Goal: Task Accomplishment & Management: Manage account settings

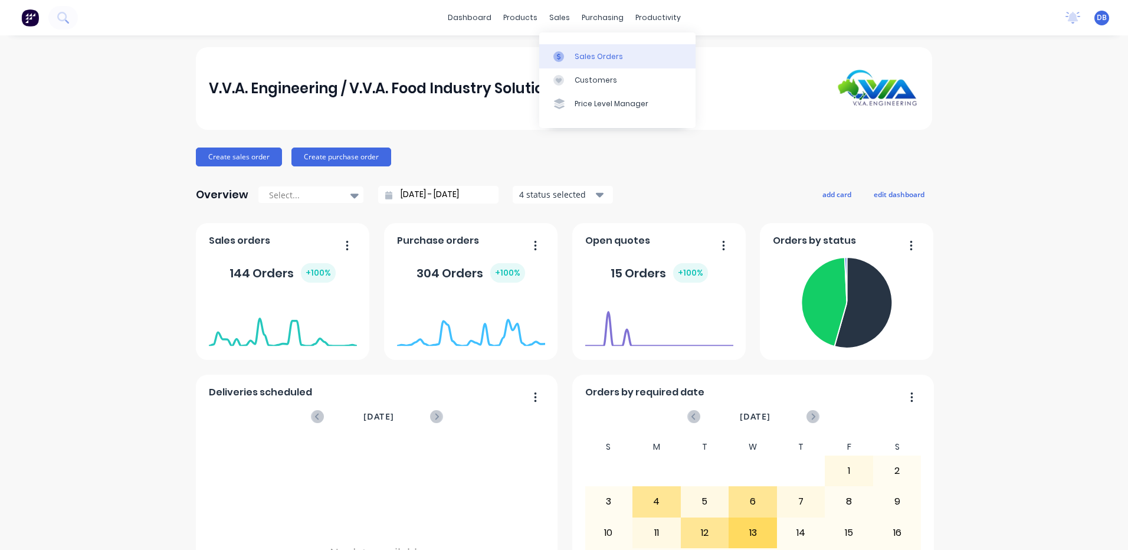
click at [572, 55] on link "Sales Orders" at bounding box center [617, 56] width 156 height 24
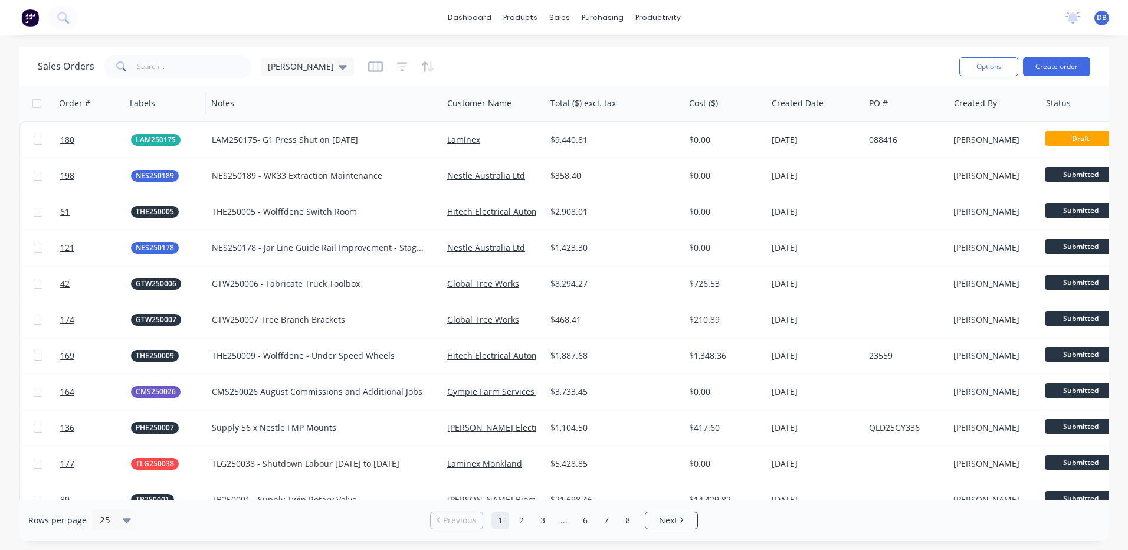
click at [153, 110] on div at bounding box center [164, 103] width 68 height 24
click at [472, 100] on div at bounding box center [491, 103] width 89 height 24
click at [524, 106] on icon "button" at bounding box center [527, 103] width 11 height 9
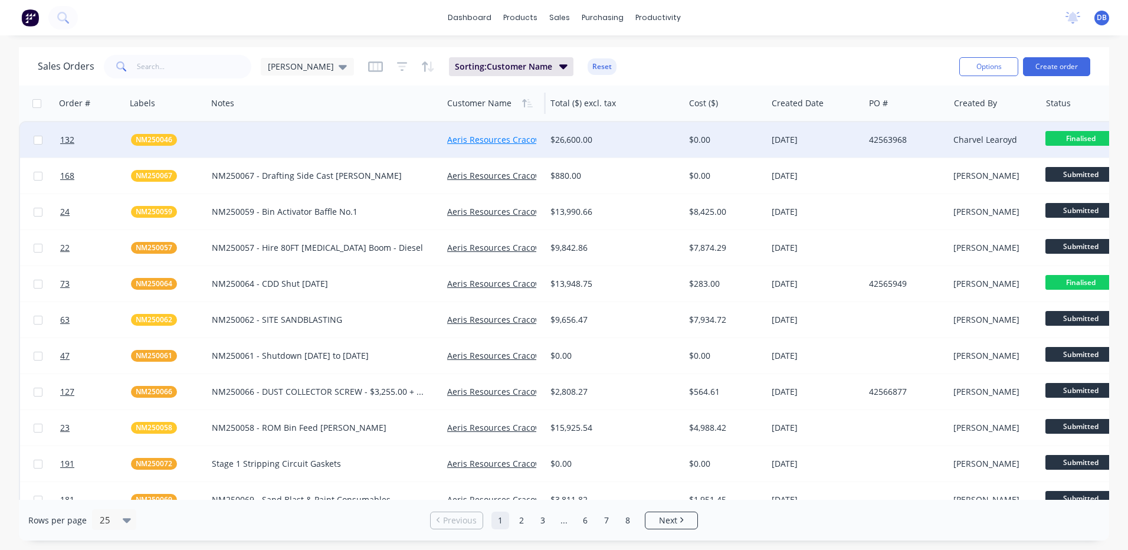
click at [449, 136] on link "Aeris Resources Cracow Operations" at bounding box center [517, 139] width 141 height 11
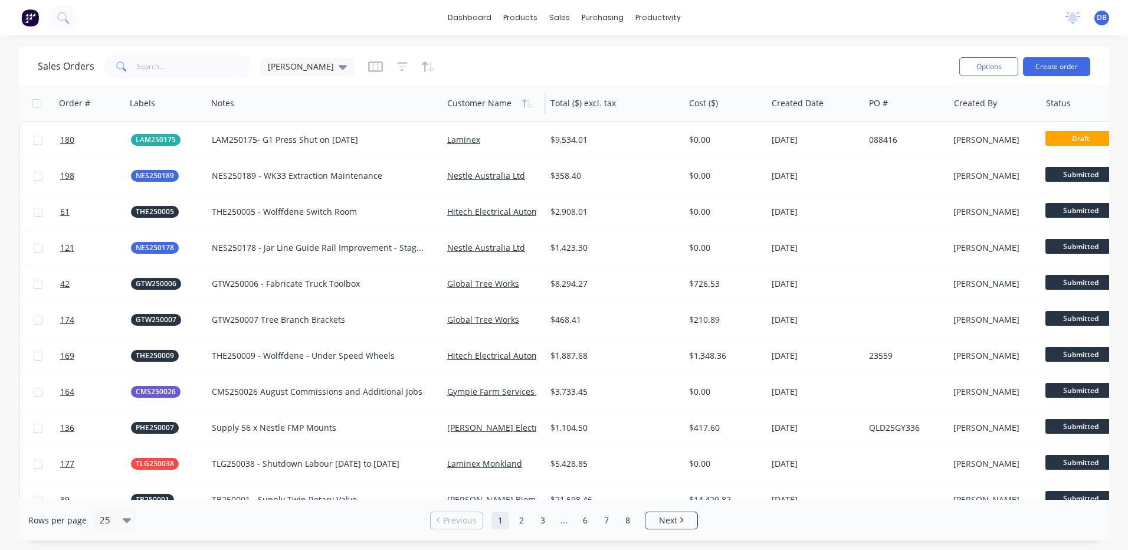
click at [461, 100] on div at bounding box center [491, 103] width 89 height 24
click at [528, 108] on button "button" at bounding box center [528, 103] width 18 height 18
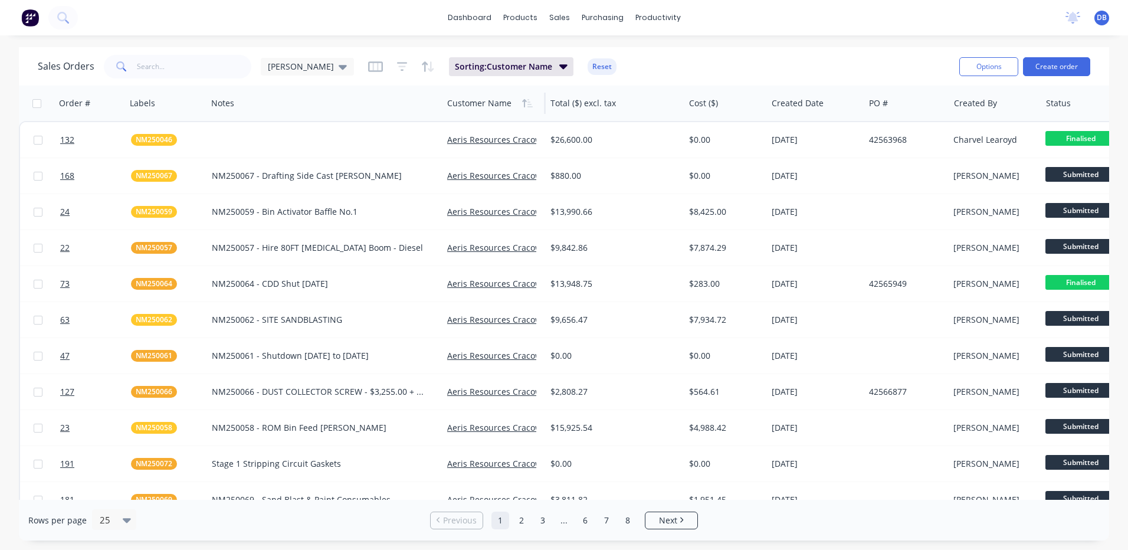
click at [368, 68] on div "Sorting: Customer Name Reset" at bounding box center [492, 66] width 248 height 19
click at [397, 68] on icon "button" at bounding box center [402, 67] width 11 height 12
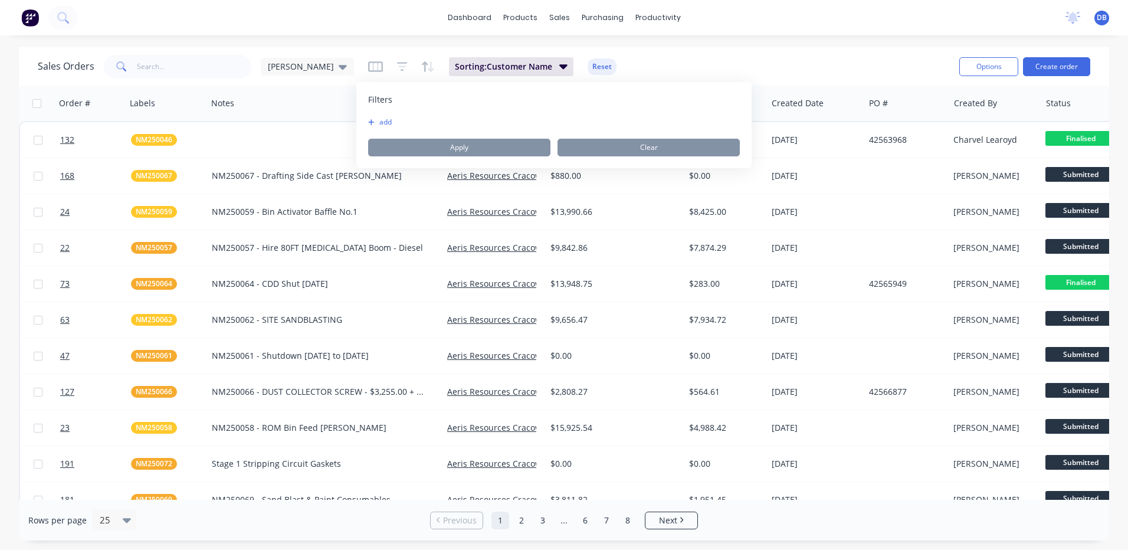
click at [393, 123] on button "add" at bounding box center [383, 121] width 30 height 9
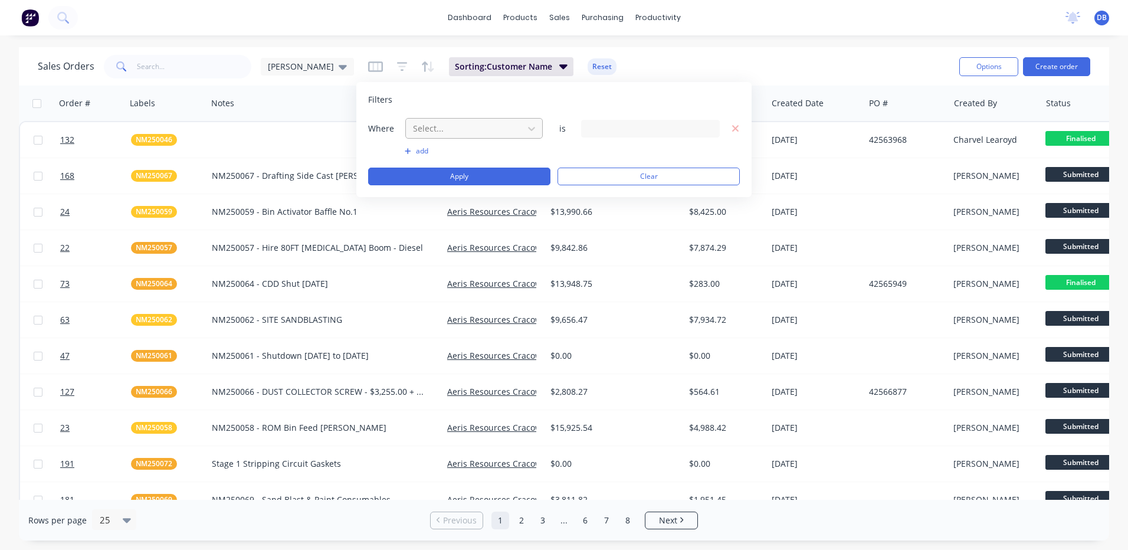
click at [469, 125] on div at bounding box center [465, 128] width 106 height 15
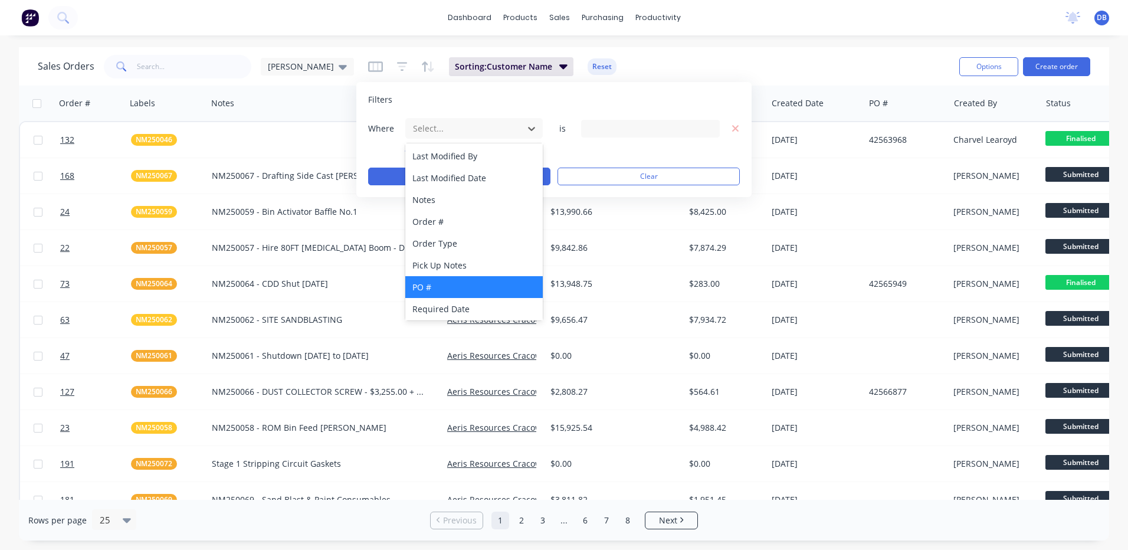
scroll to position [286, 0]
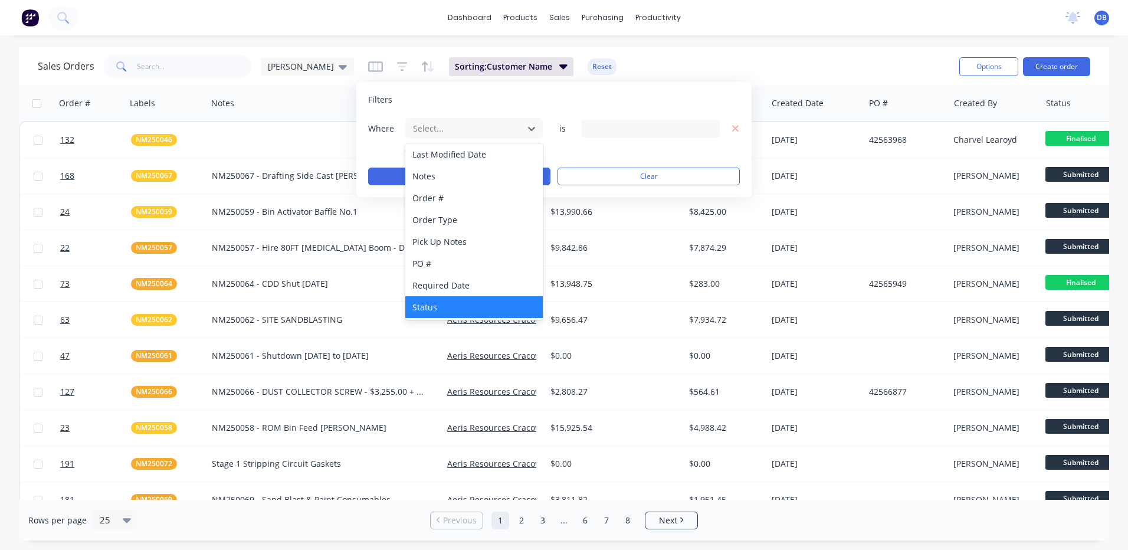
click at [451, 300] on div "Status" at bounding box center [474, 307] width 138 height 22
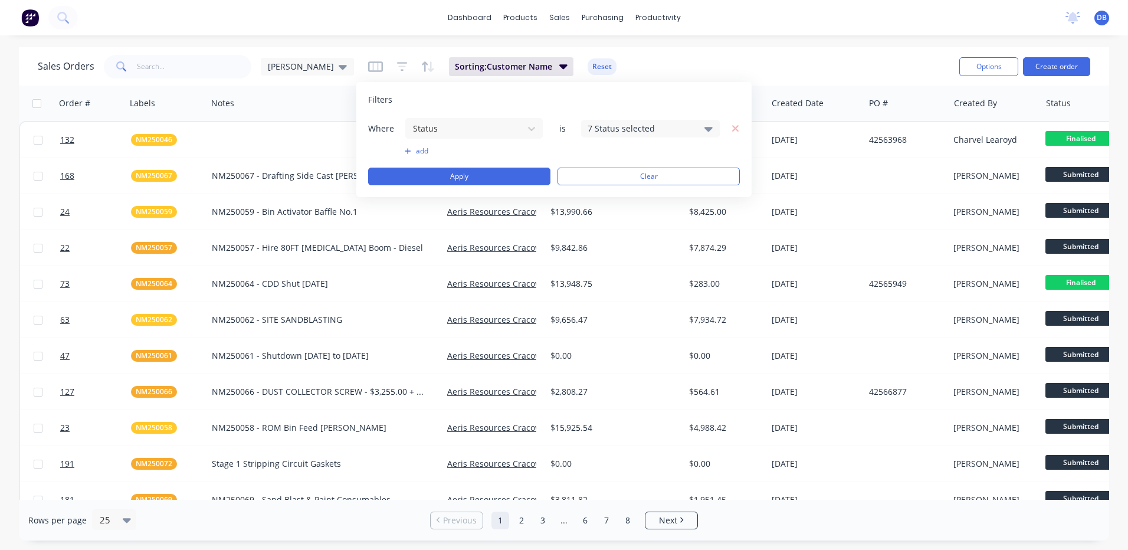
click at [706, 132] on icon at bounding box center [709, 128] width 8 height 13
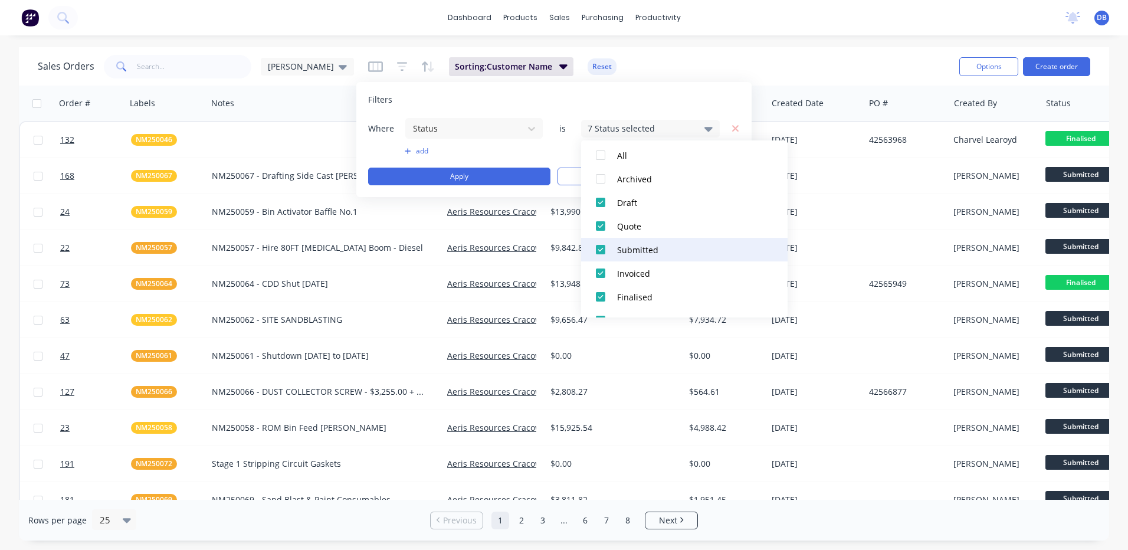
scroll to position [59, 0]
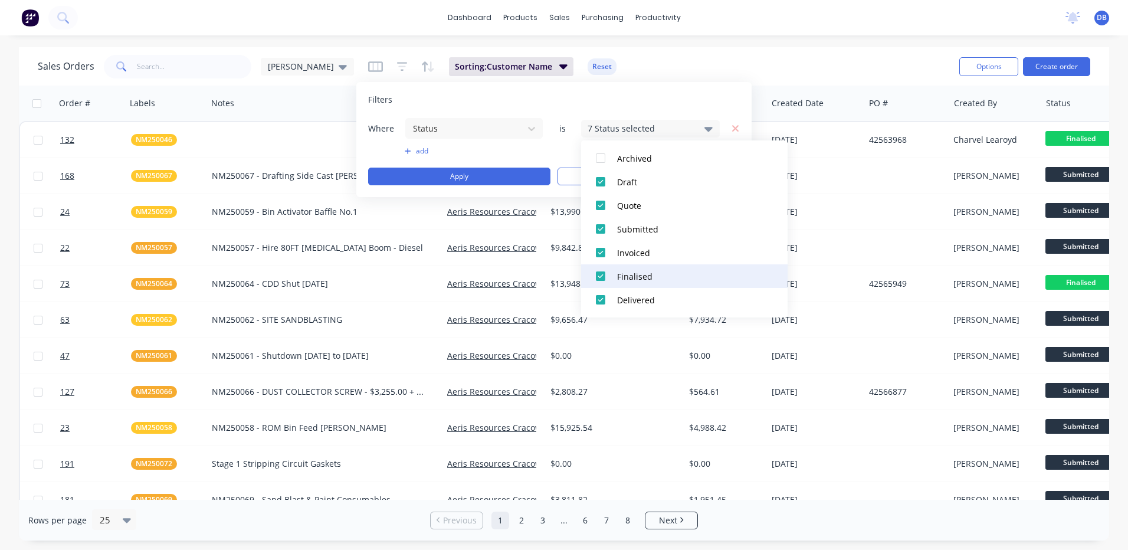
click at [601, 273] on div at bounding box center [601, 276] width 24 height 24
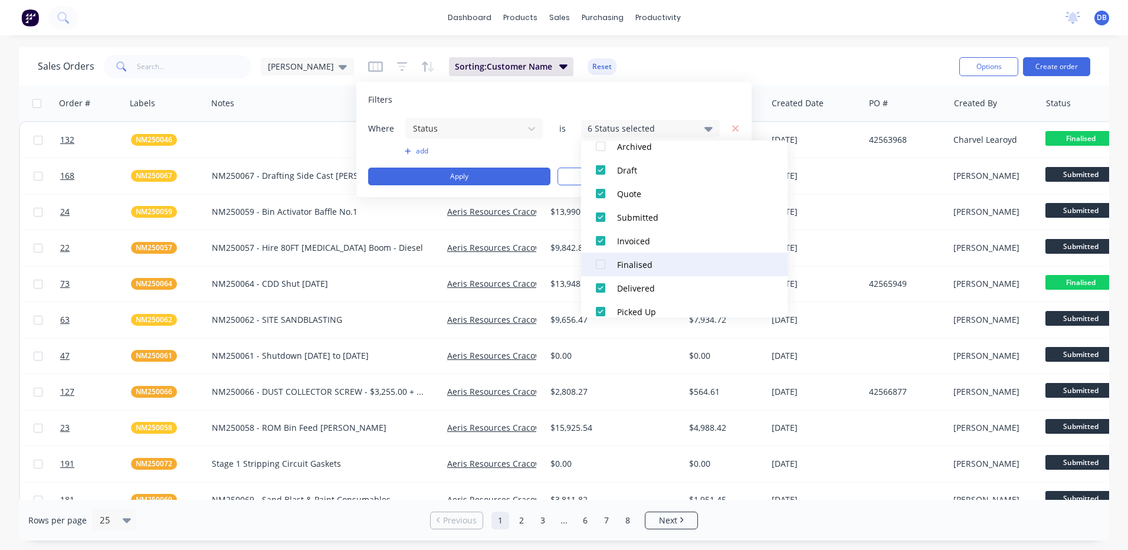
scroll to position [83, 0]
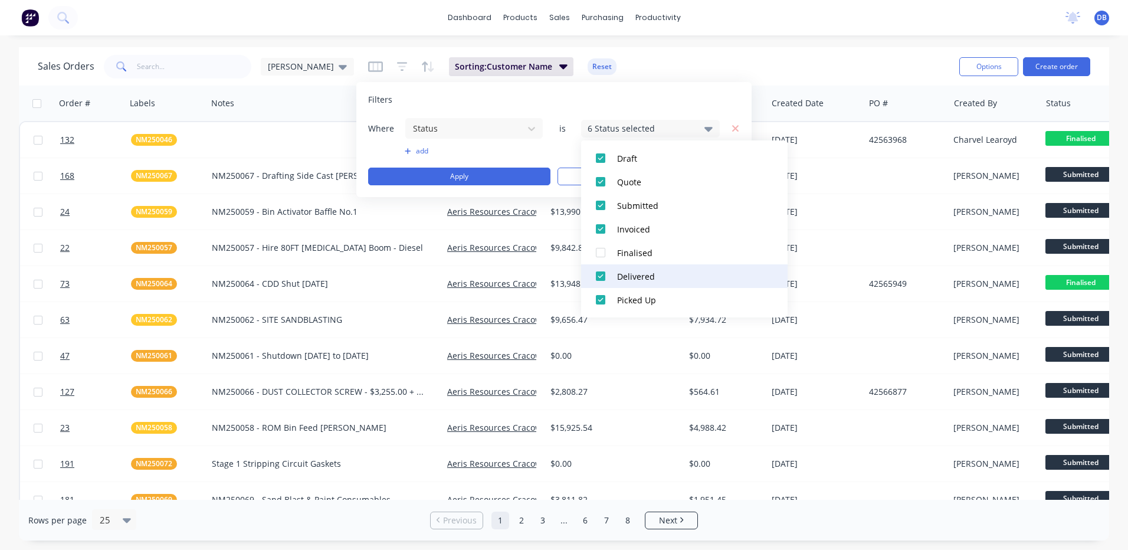
click at [603, 280] on div at bounding box center [601, 276] width 24 height 24
click at [600, 297] on div at bounding box center [601, 300] width 24 height 24
click at [699, 106] on div "Filters Where Status is 4 Status selected add Apply Clear" at bounding box center [553, 139] width 395 height 115
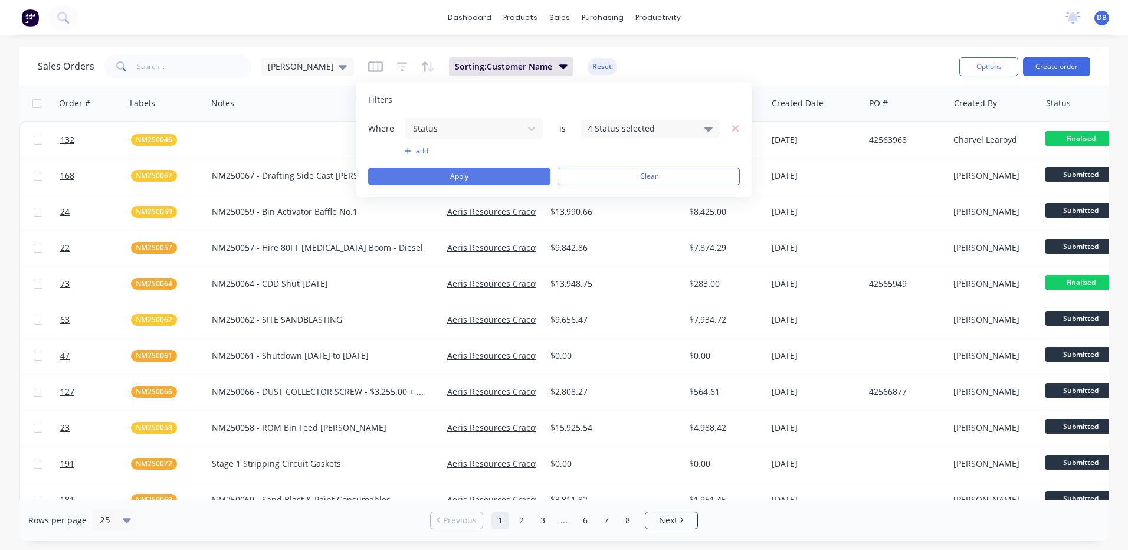
click at [493, 171] on button "Apply" at bounding box center [459, 177] width 182 height 18
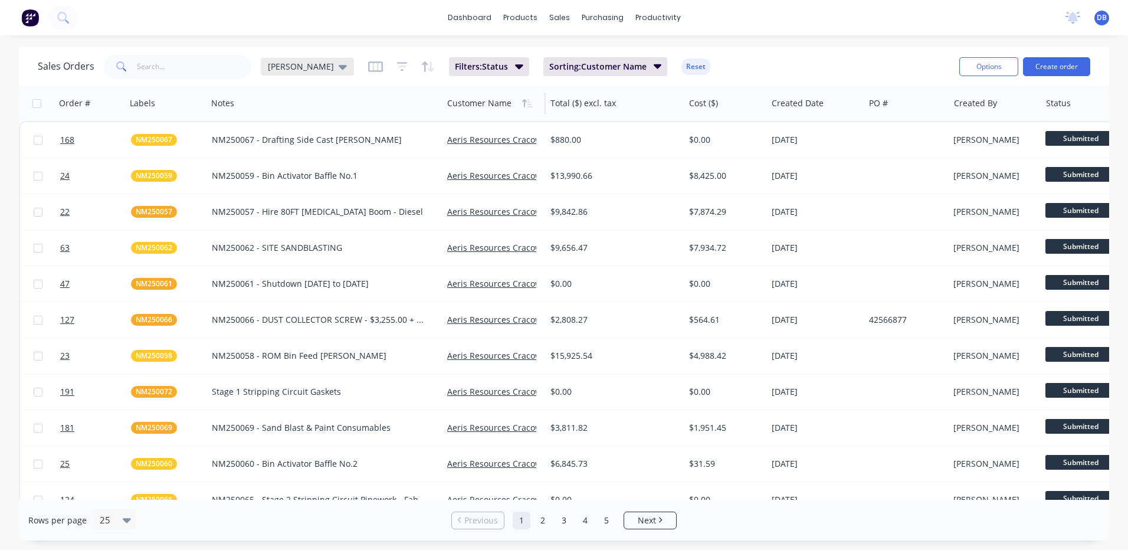
click at [339, 63] on icon at bounding box center [343, 66] width 8 height 13
click at [368, 68] on div "Filters: Status Sorting: Customer Name Reset" at bounding box center [539, 66] width 343 height 19
click at [368, 66] on icon "button" at bounding box center [375, 67] width 15 height 12
click at [339, 71] on icon at bounding box center [343, 66] width 8 height 13
click at [409, 188] on button "edit" at bounding box center [411, 191] width 15 height 12
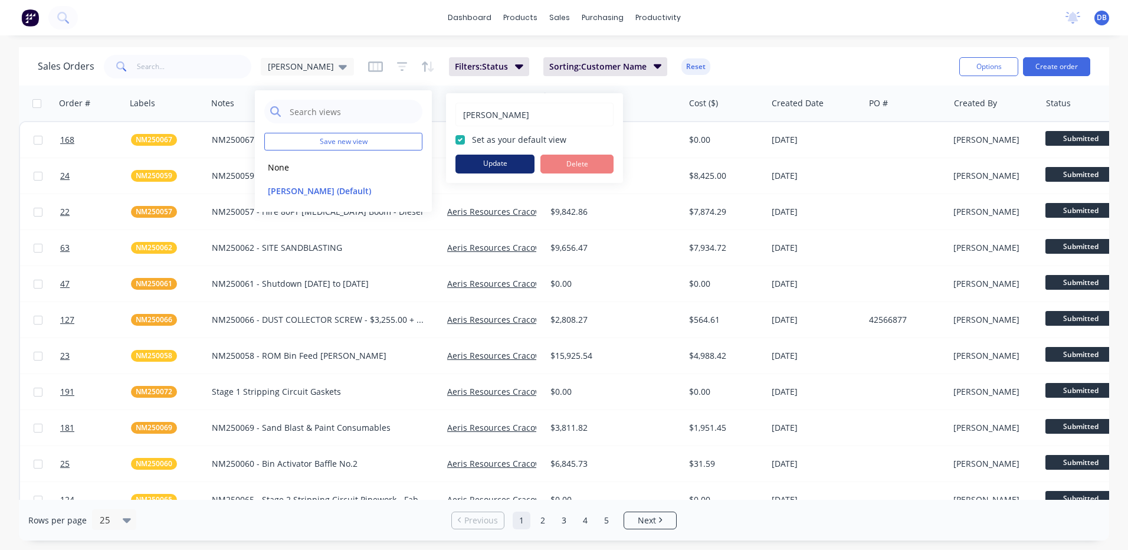
click at [519, 162] on button "Update" at bounding box center [495, 164] width 79 height 19
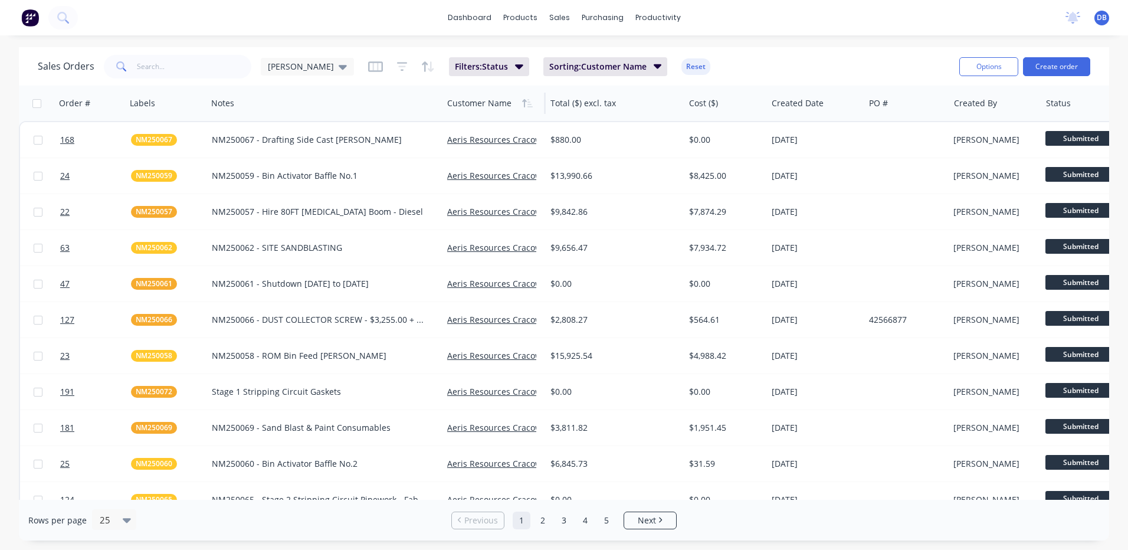
click at [718, 55] on div "Sales Orders Darren Filters: Status Sorting: Customer Name Reset" at bounding box center [494, 66] width 912 height 29
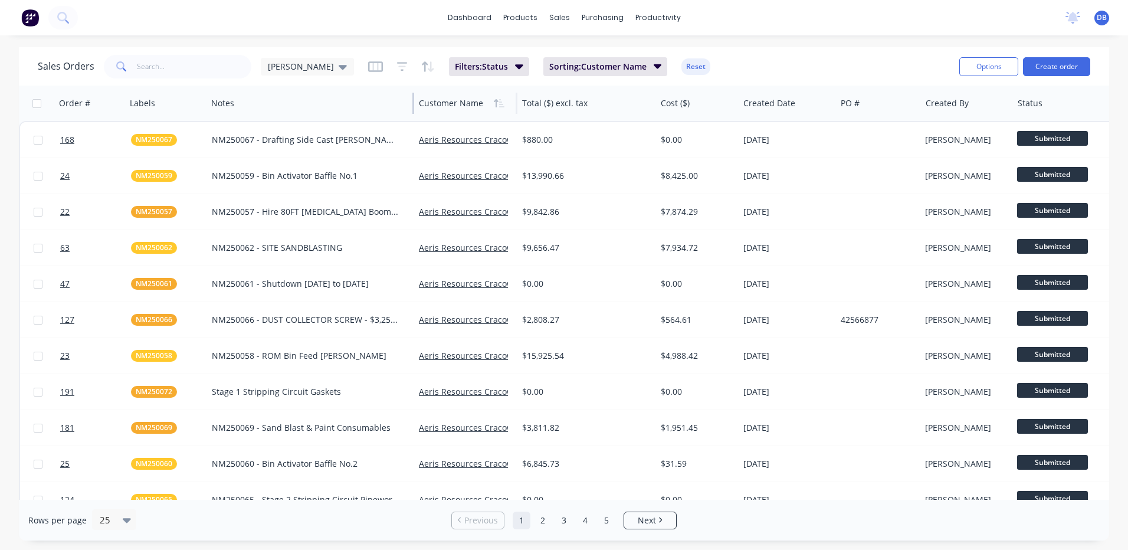
drag, startPoint x: 441, startPoint y: 110, endPoint x: 413, endPoint y: 107, distance: 28.5
click at [413, 107] on div at bounding box center [414, 103] width 2 height 21
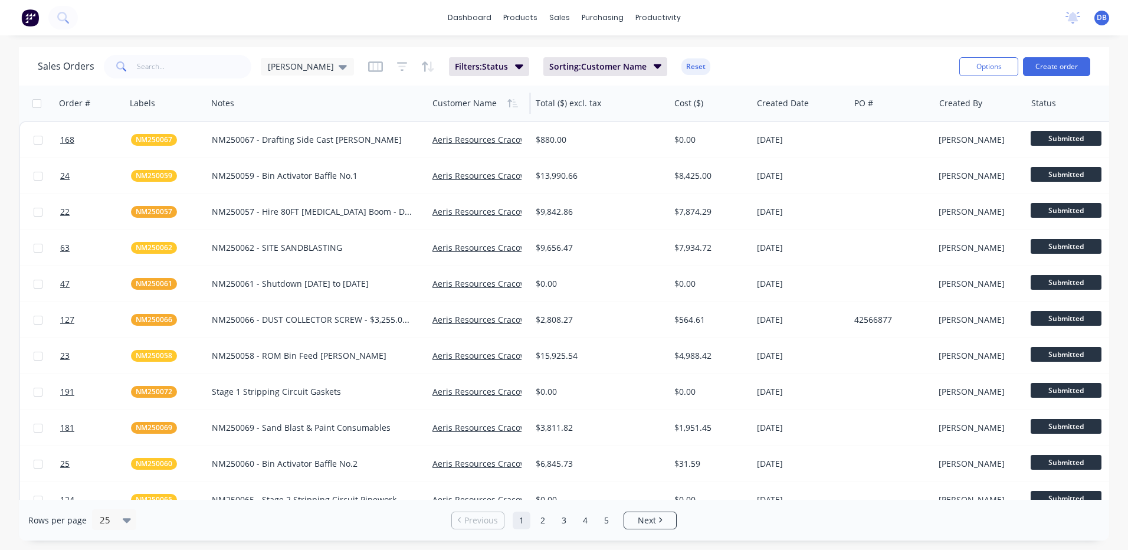
drag, startPoint x: 414, startPoint y: 107, endPoint x: 486, endPoint y: 115, distance: 73.0
click at [445, 113] on div "Order # Labels Notes Customer Name Total ($) excl. tax Cost ($) Created Date PO…" at bounding box center [636, 103] width 1235 height 35
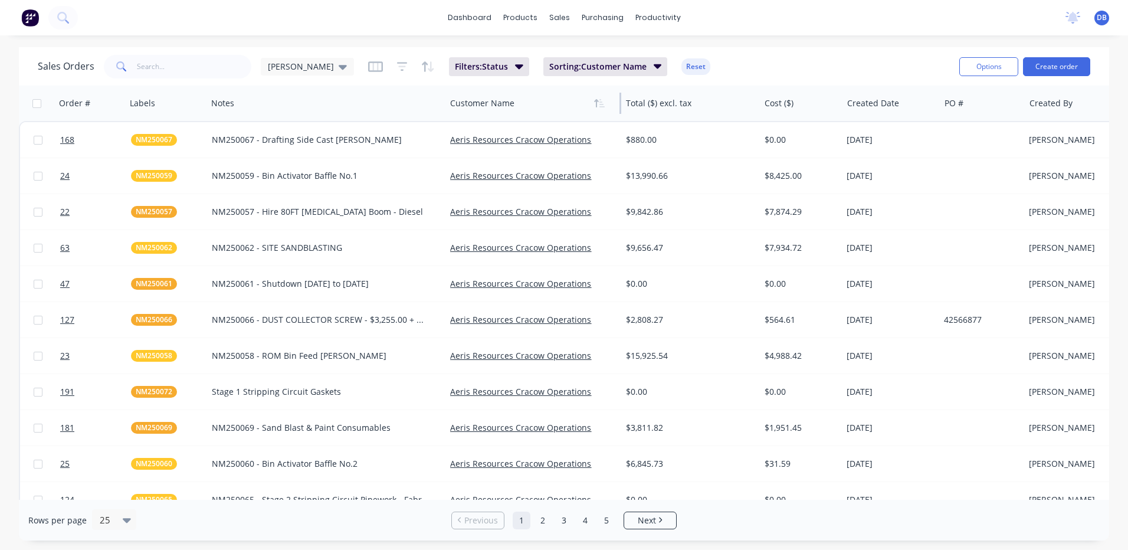
drag, startPoint x: 548, startPoint y: 103, endPoint x: 621, endPoint y: 114, distance: 73.5
click at [621, 114] on div "Customer Name" at bounding box center [534, 103] width 176 height 35
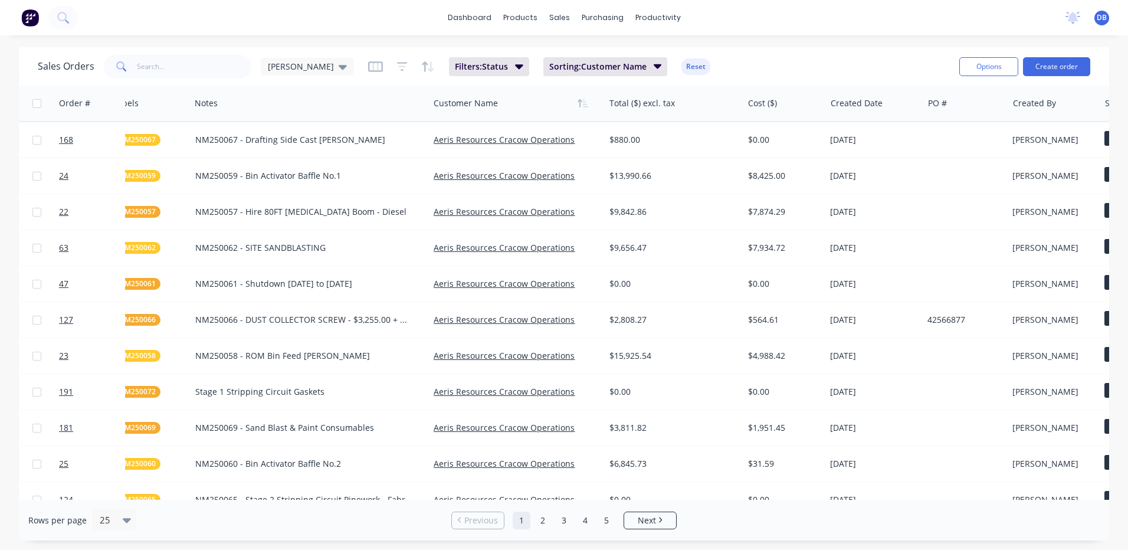
scroll to position [0, 0]
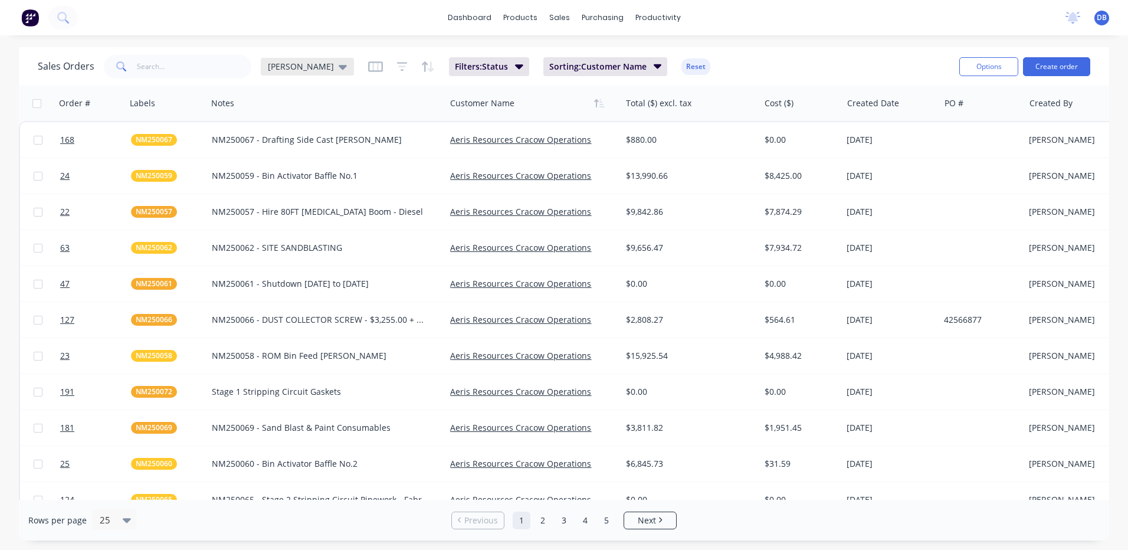
click at [309, 67] on div "[PERSON_NAME]" at bounding box center [307, 67] width 93 height 18
click at [323, 67] on div "Sales Orders Darren Filters: Status Sorting: Customer Name Reset" at bounding box center [494, 66] width 912 height 29
click at [368, 69] on icon "button" at bounding box center [375, 67] width 15 height 12
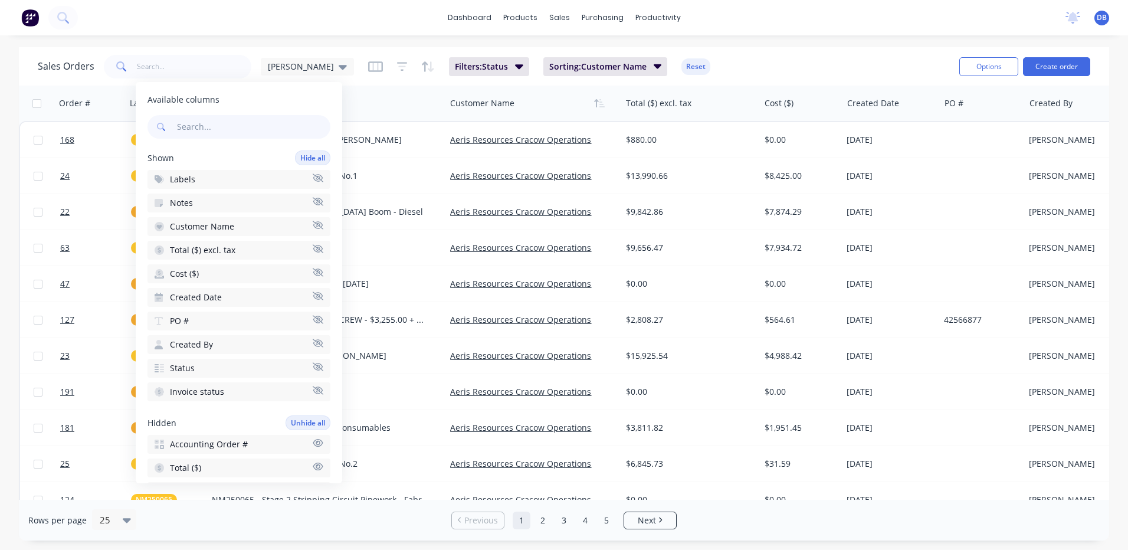
click at [313, 320] on icon "button" at bounding box center [318, 319] width 11 height 9
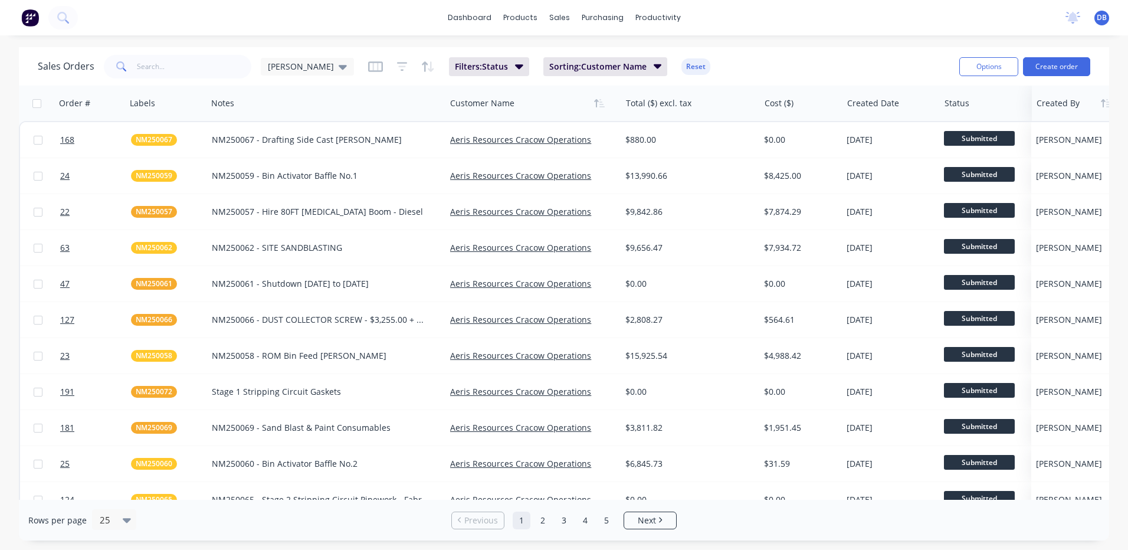
drag, startPoint x: 967, startPoint y: 107, endPoint x: 1059, endPoint y: 107, distance: 92.1
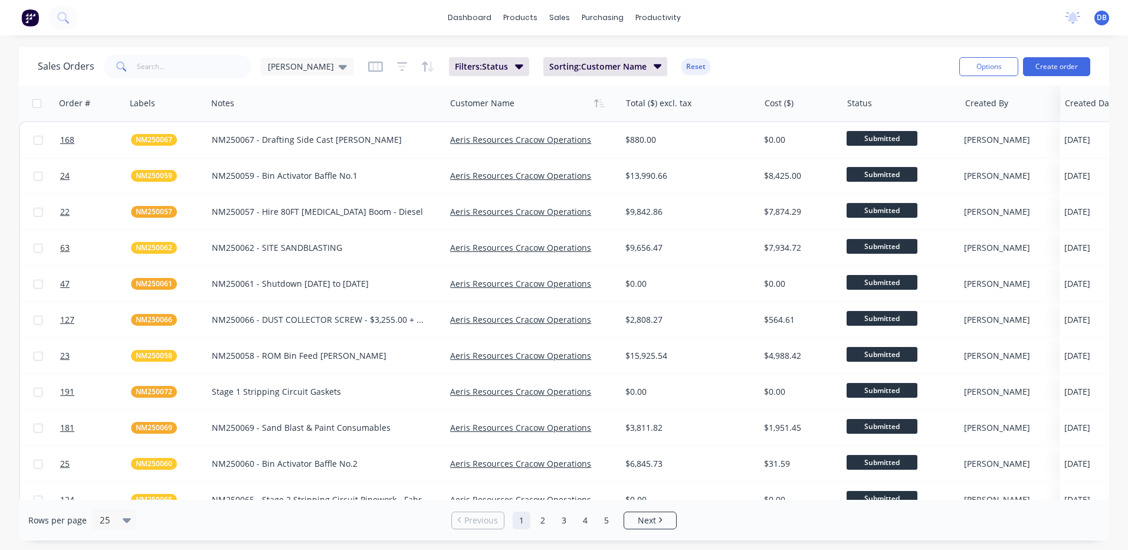
drag, startPoint x: 879, startPoint y: 104, endPoint x: 1097, endPoint y: 102, distance: 217.8
click at [339, 67] on icon at bounding box center [343, 67] width 8 height 5
click at [368, 64] on icon "button" at bounding box center [375, 67] width 15 height 12
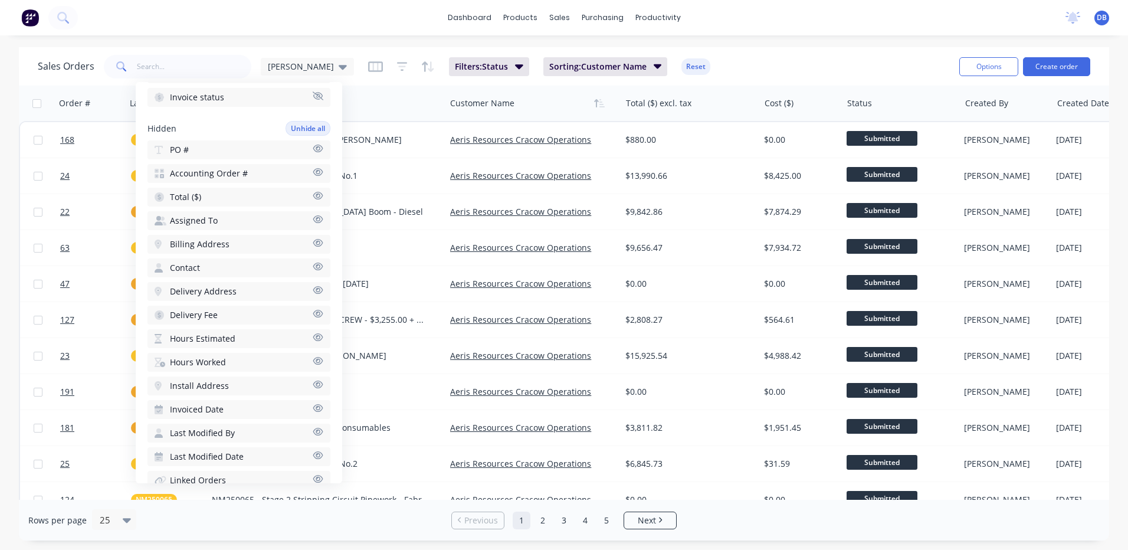
scroll to position [270, 0]
click at [243, 197] on button "Total ($)" at bounding box center [239, 197] width 183 height 19
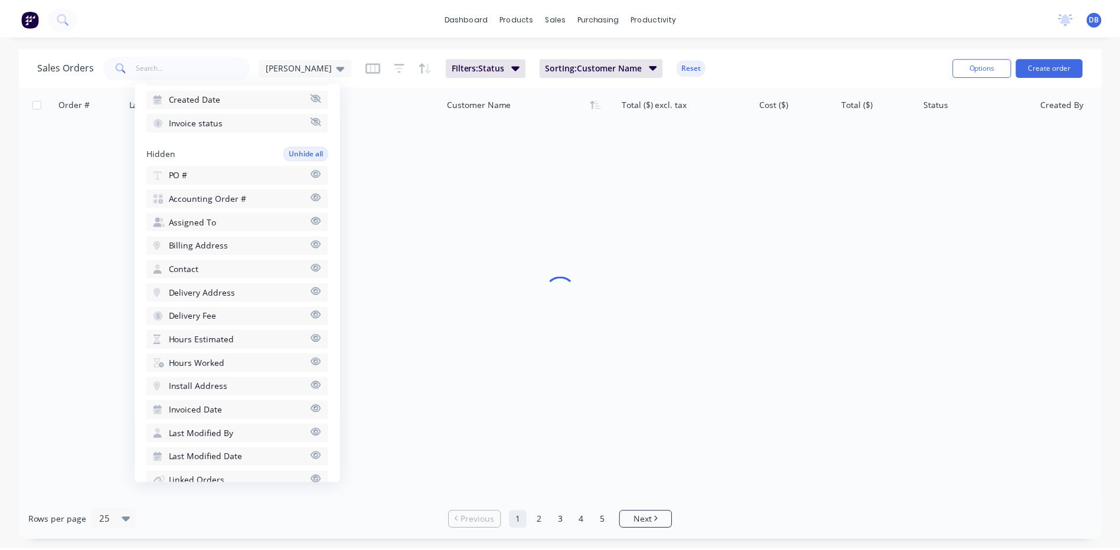
scroll to position [294, 0]
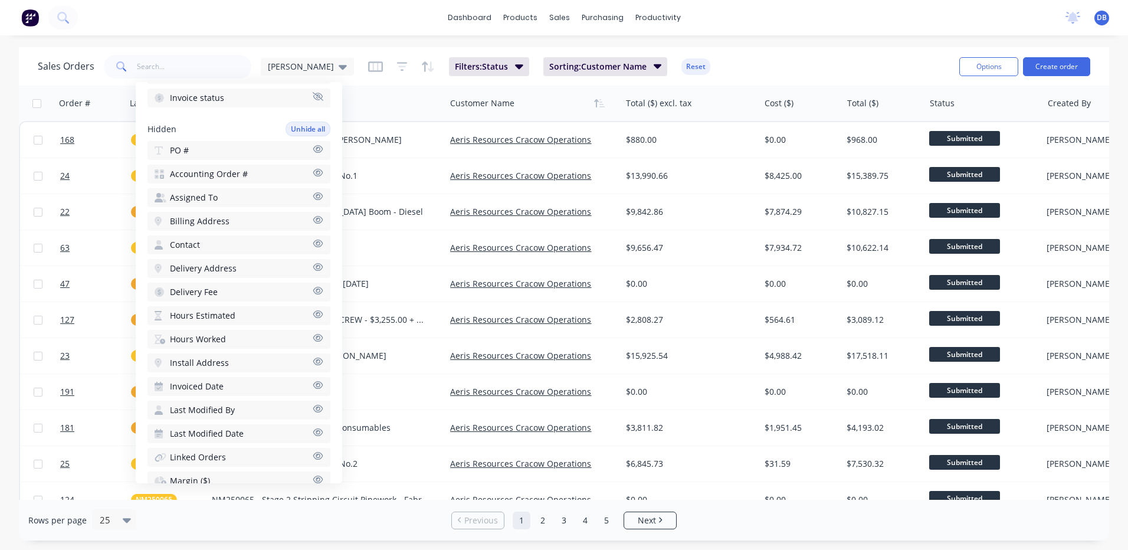
click at [712, 63] on div "Sales Orders Darren Filters: Status Sorting: Customer Name Reset" at bounding box center [494, 66] width 912 height 29
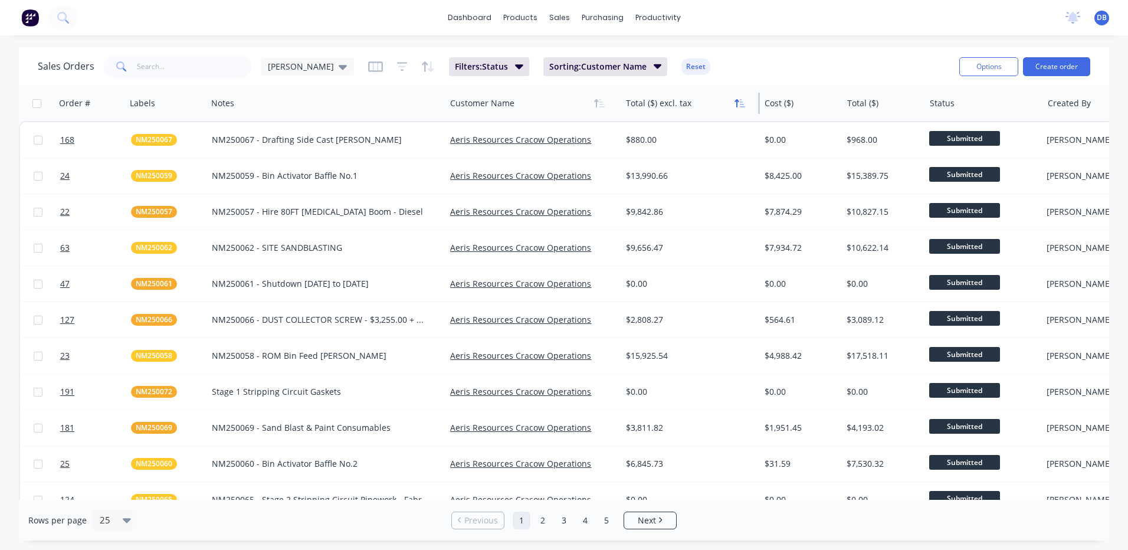
drag, startPoint x: 760, startPoint y: 107, endPoint x: 738, endPoint y: 107, distance: 21.2
click at [738, 107] on div "Total ($) excl. tax" at bounding box center [690, 103] width 139 height 35
drag, startPoint x: 759, startPoint y: 106, endPoint x: 745, endPoint y: 106, distance: 14.2
click at [745, 106] on div "Total ($) excl. tax" at bounding box center [690, 103] width 139 height 35
click at [339, 66] on icon at bounding box center [343, 67] width 8 height 5
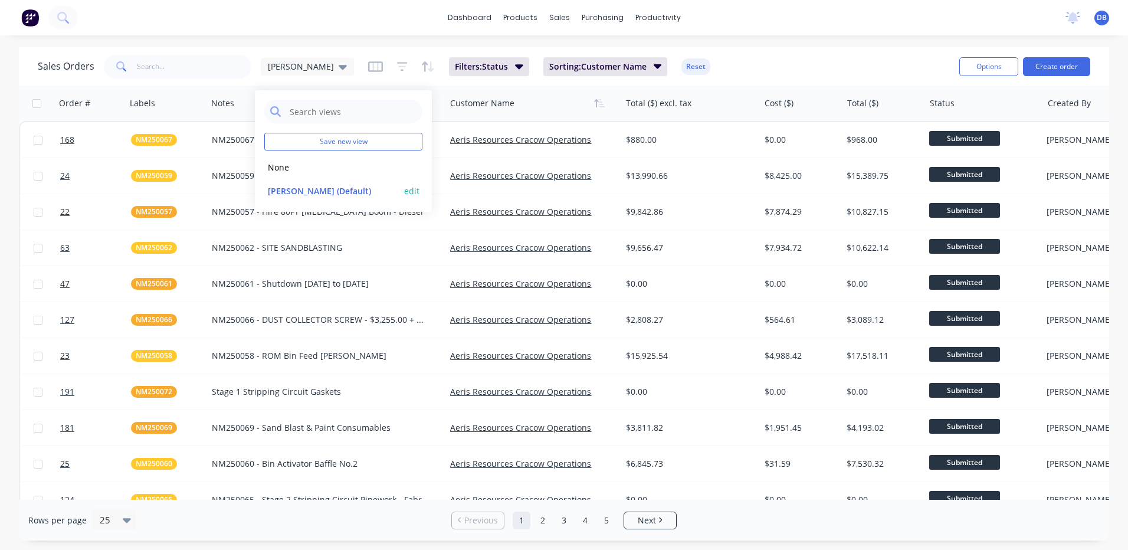
click at [407, 191] on button "edit" at bounding box center [411, 191] width 15 height 12
click at [489, 169] on button "Update" at bounding box center [495, 164] width 79 height 19
click at [266, 40] on div "dashboard products sales purchasing productivity dashboard products Product Cat…" at bounding box center [564, 275] width 1128 height 550
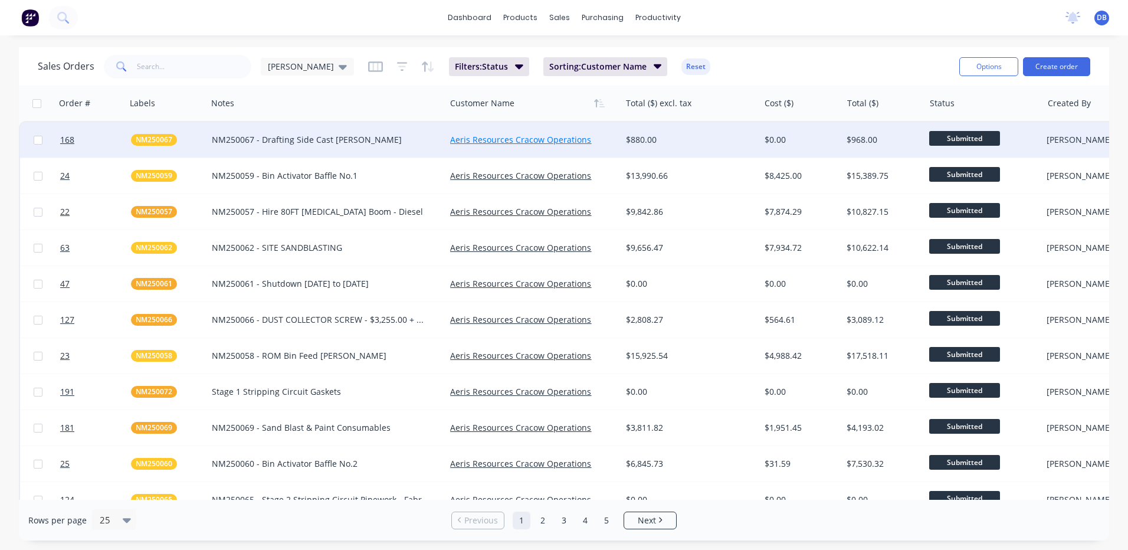
click at [452, 136] on link "Aeris Resources Cracow Operations" at bounding box center [520, 139] width 141 height 11
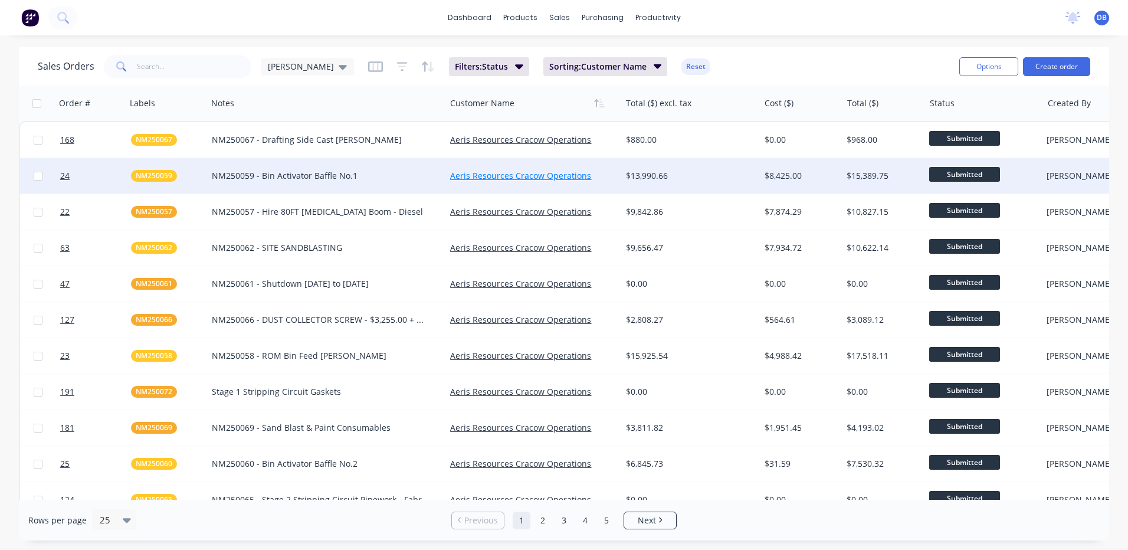
click at [534, 176] on link "Aeris Resources Cracow Operations" at bounding box center [520, 175] width 141 height 11
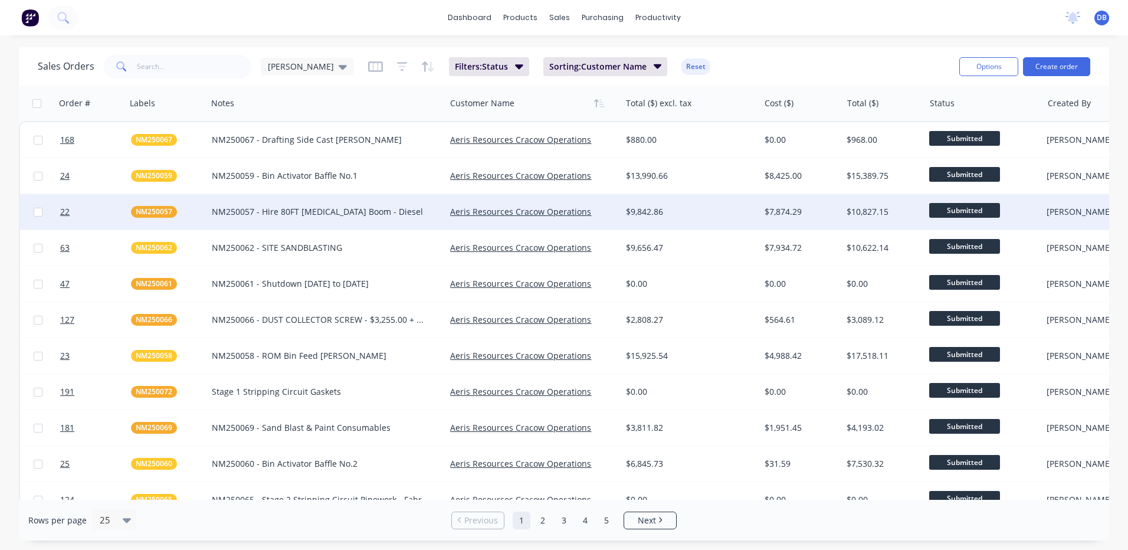
click at [322, 218] on div "NM250057 - Hire 80FT Knuckle Boom - Diesel" at bounding box center [326, 211] width 238 height 35
click at [88, 211] on link "22" at bounding box center [95, 211] width 71 height 35
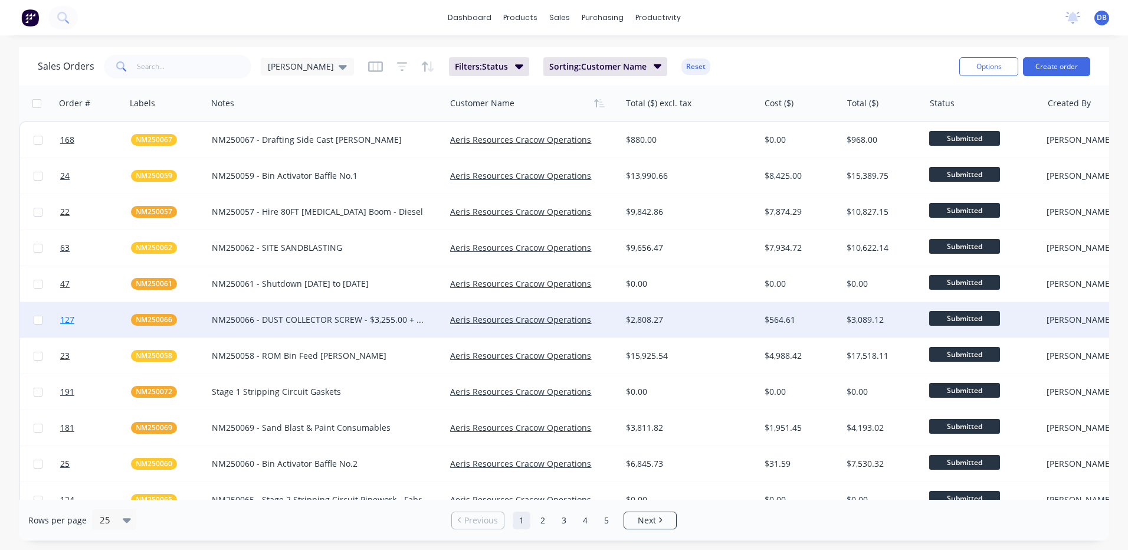
click at [78, 325] on link "127" at bounding box center [95, 319] width 71 height 35
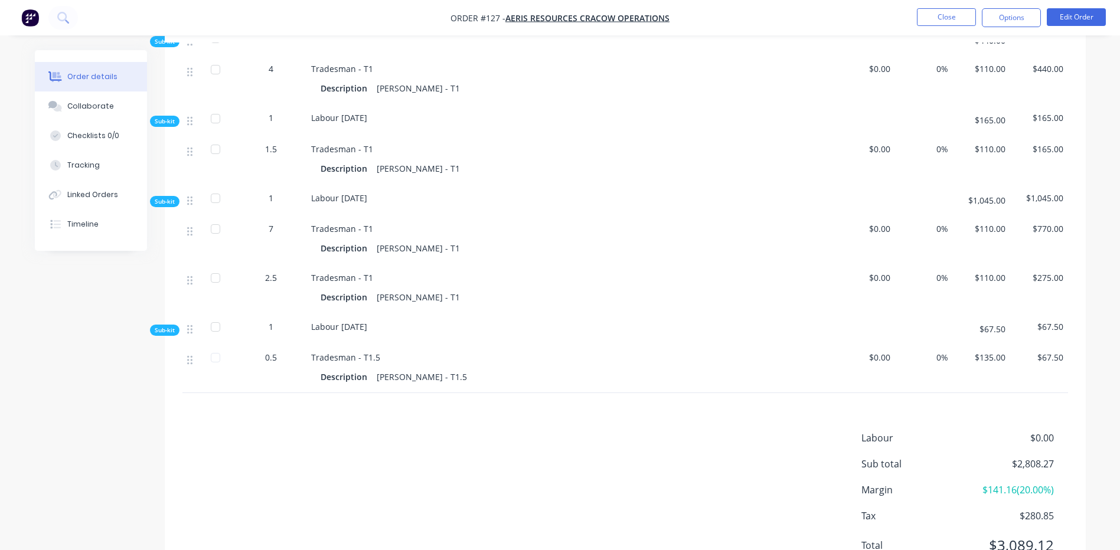
scroll to position [884, 0]
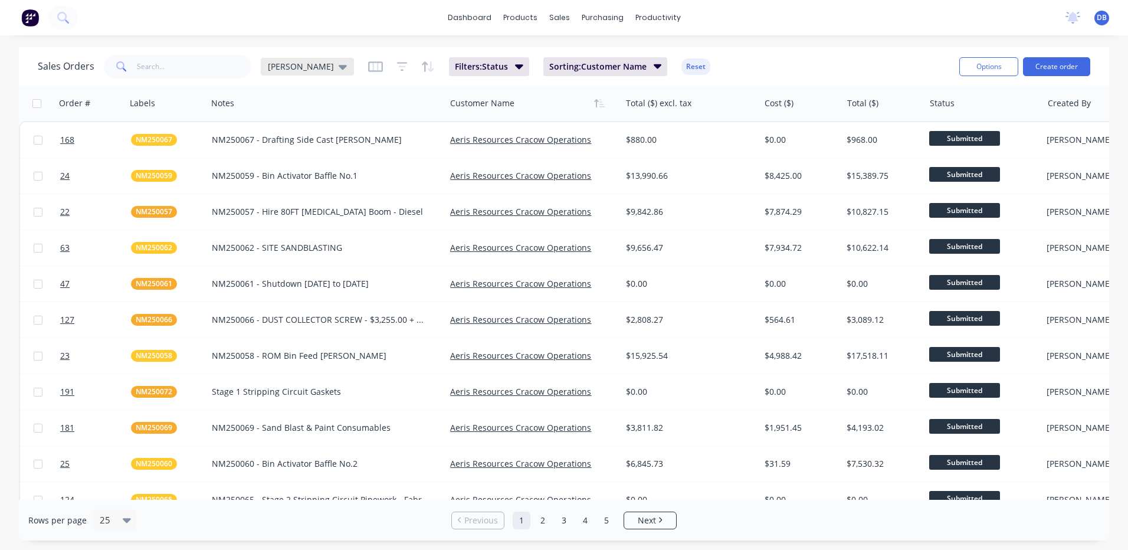
click at [339, 66] on icon at bounding box center [343, 67] width 8 height 5
click at [368, 64] on icon "button" at bounding box center [375, 67] width 15 height 12
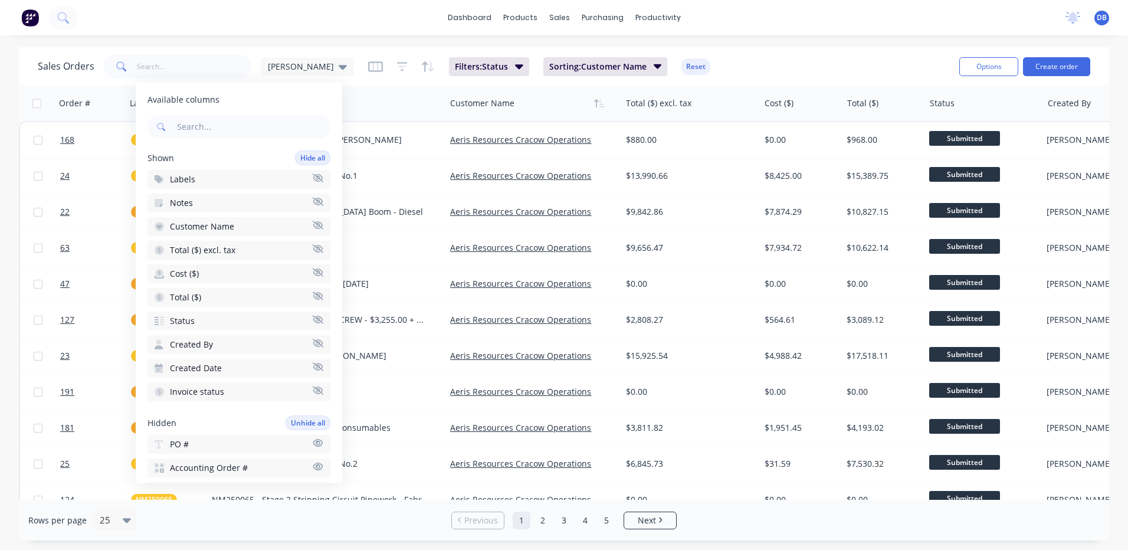
click at [313, 270] on icon "button" at bounding box center [318, 272] width 11 height 9
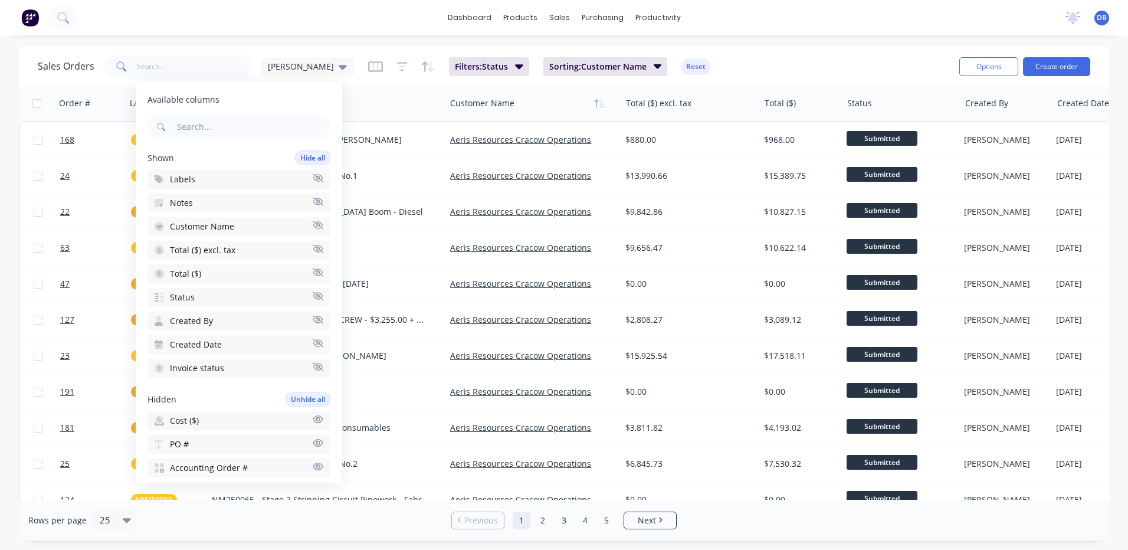
click at [313, 274] on icon "button" at bounding box center [318, 272] width 11 height 9
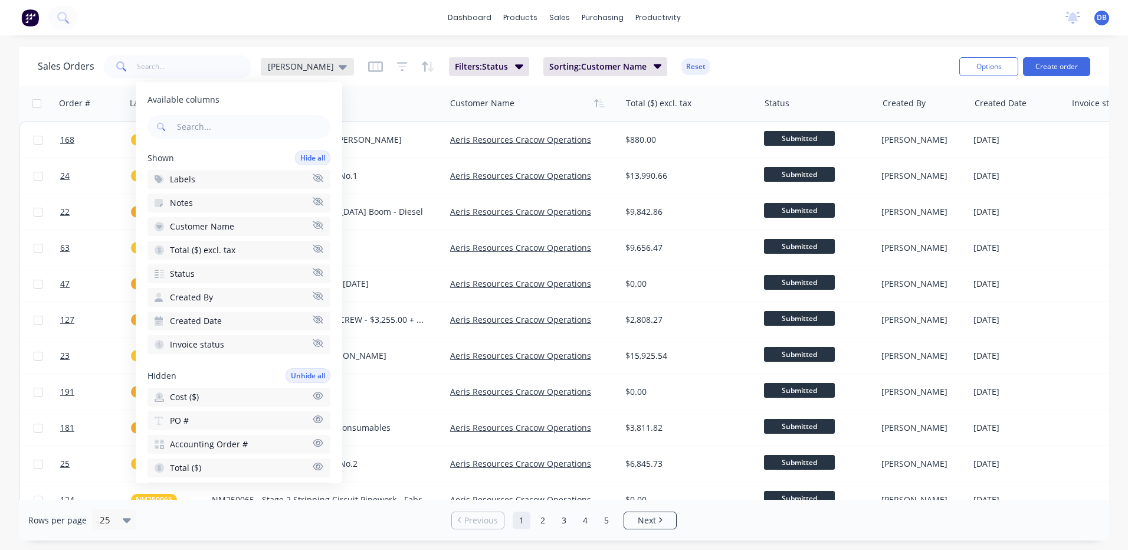
click at [339, 67] on icon at bounding box center [343, 66] width 8 height 13
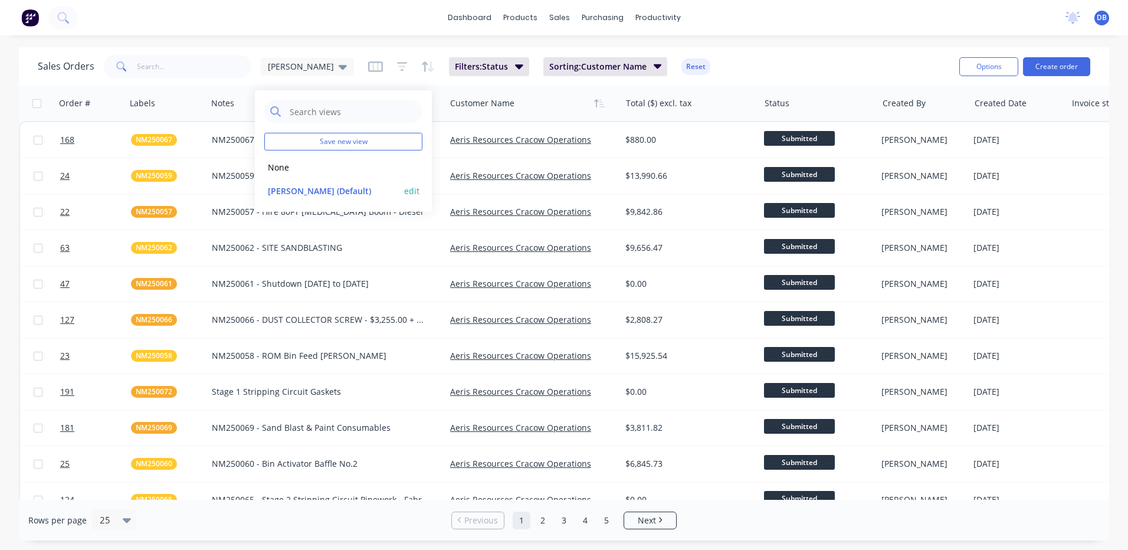
click at [410, 189] on button "edit" at bounding box center [411, 191] width 15 height 12
click at [490, 171] on button "Update" at bounding box center [495, 164] width 79 height 19
click at [745, 65] on div "Sales Orders Darren Filters: Status Sorting: Customer Name Reset" at bounding box center [494, 66] width 912 height 29
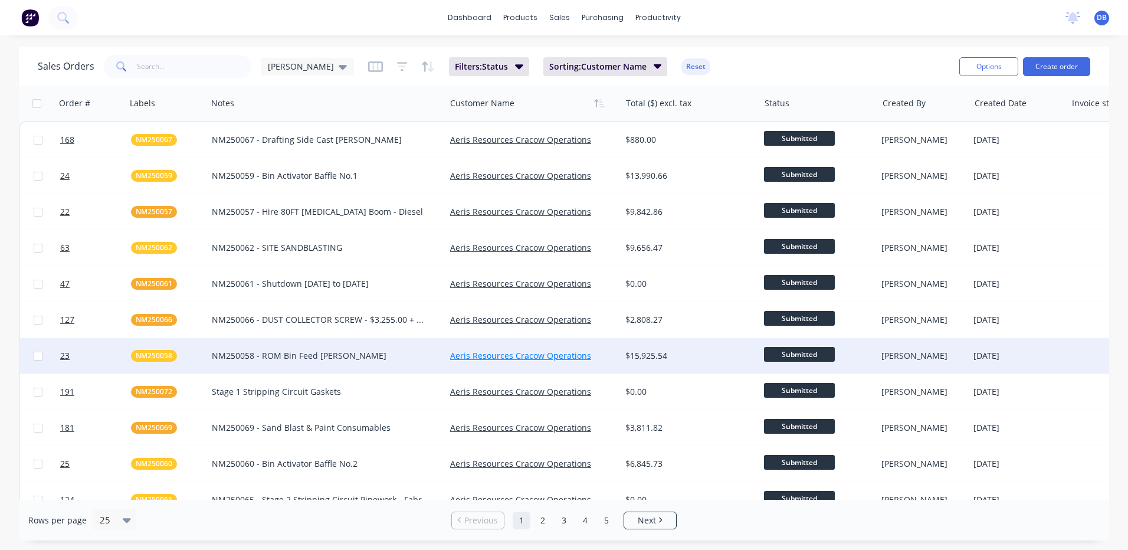
click at [484, 354] on link "Aeris Resources Cracow Operations" at bounding box center [520, 355] width 141 height 11
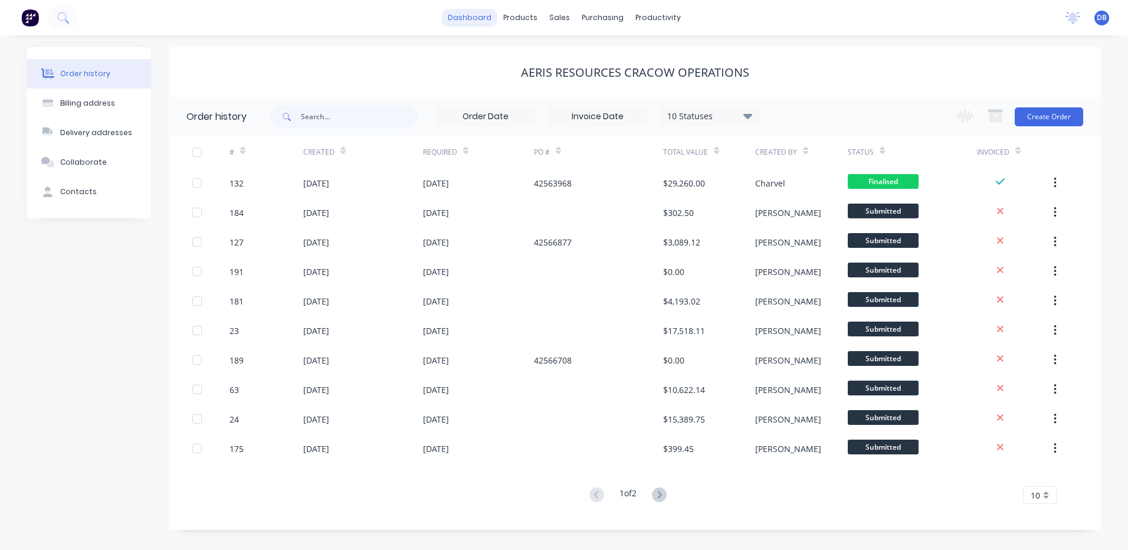
click at [450, 23] on link "dashboard" at bounding box center [469, 18] width 55 height 18
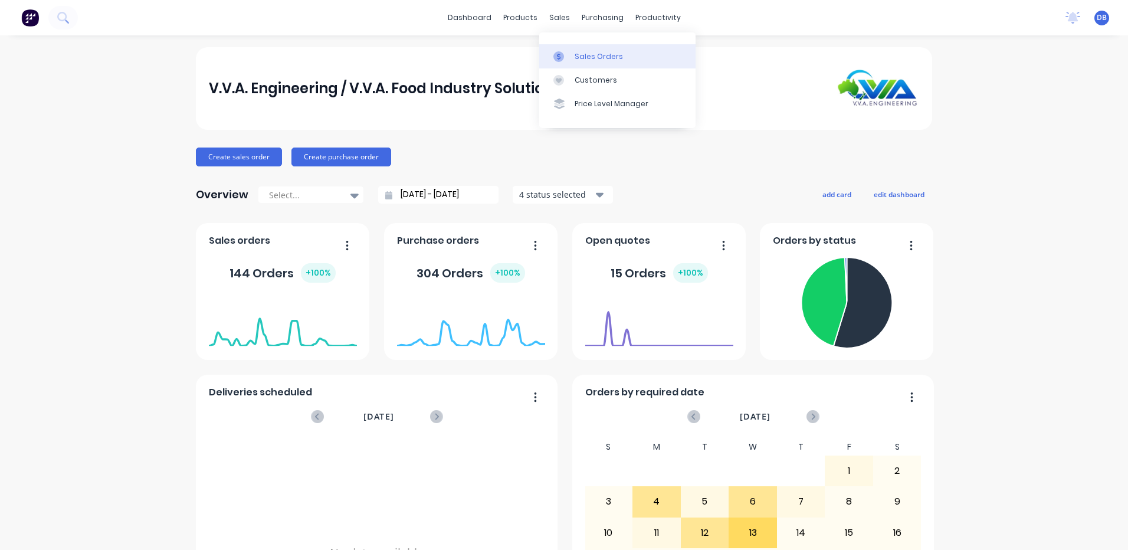
click at [581, 57] on div "Sales Orders" at bounding box center [599, 56] width 48 height 11
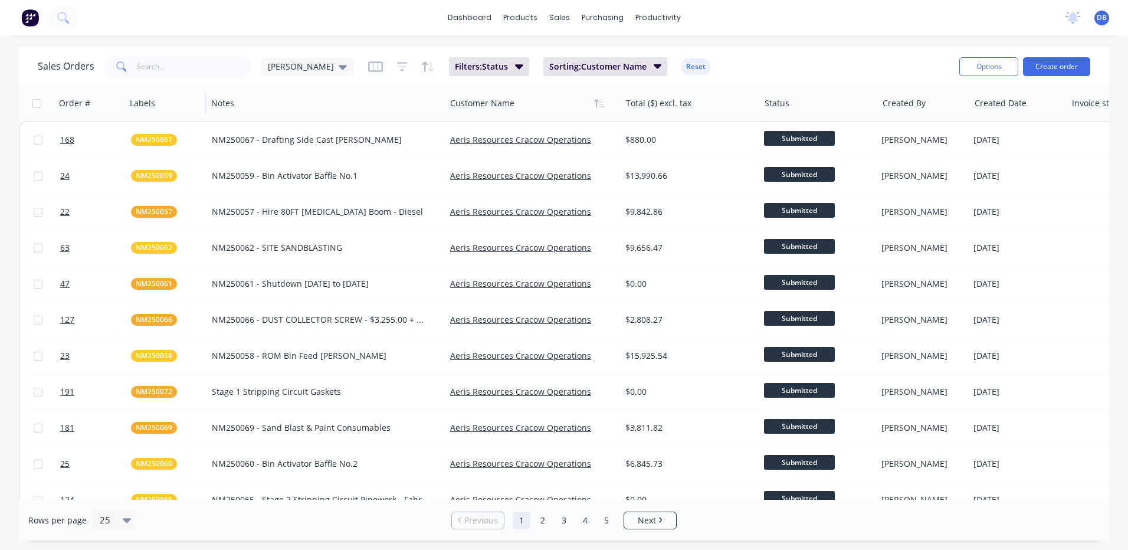
click at [149, 112] on div at bounding box center [164, 103] width 68 height 24
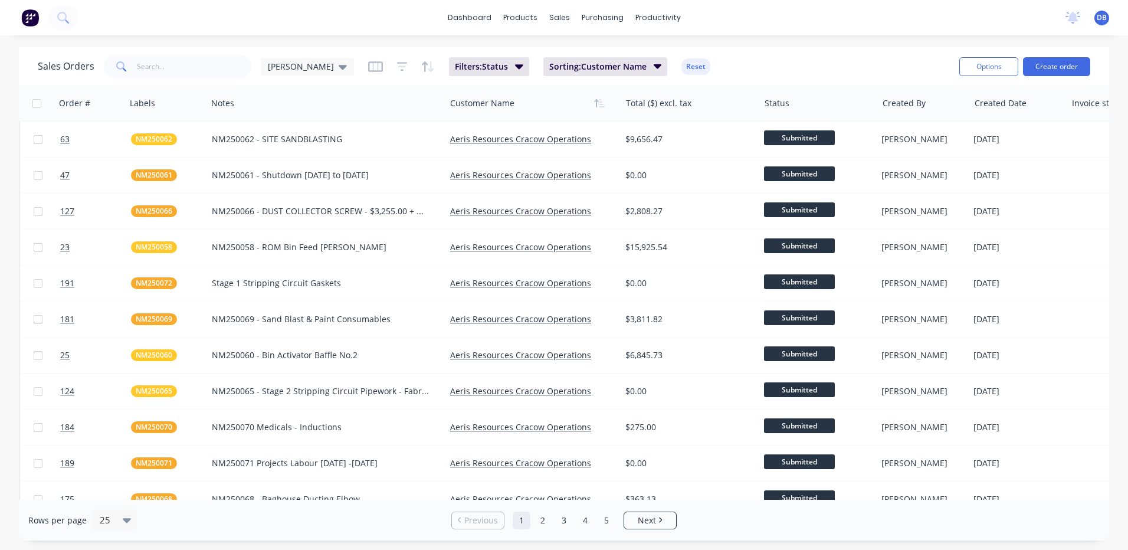
scroll to position [295, 0]
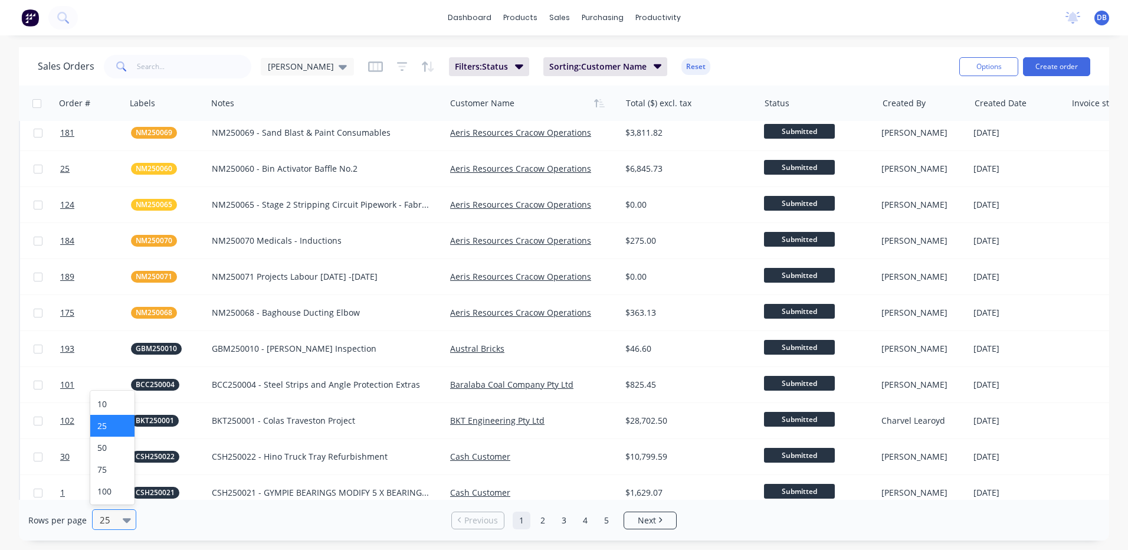
click at [123, 525] on icon at bounding box center [127, 519] width 8 height 13
click at [113, 498] on div "100" at bounding box center [112, 491] width 44 height 22
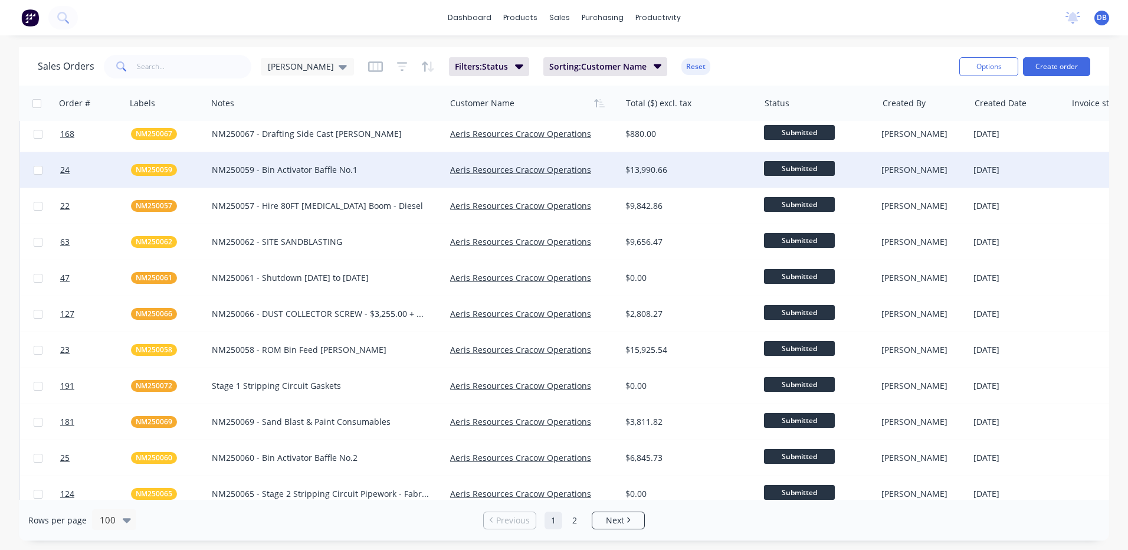
scroll to position [0, 0]
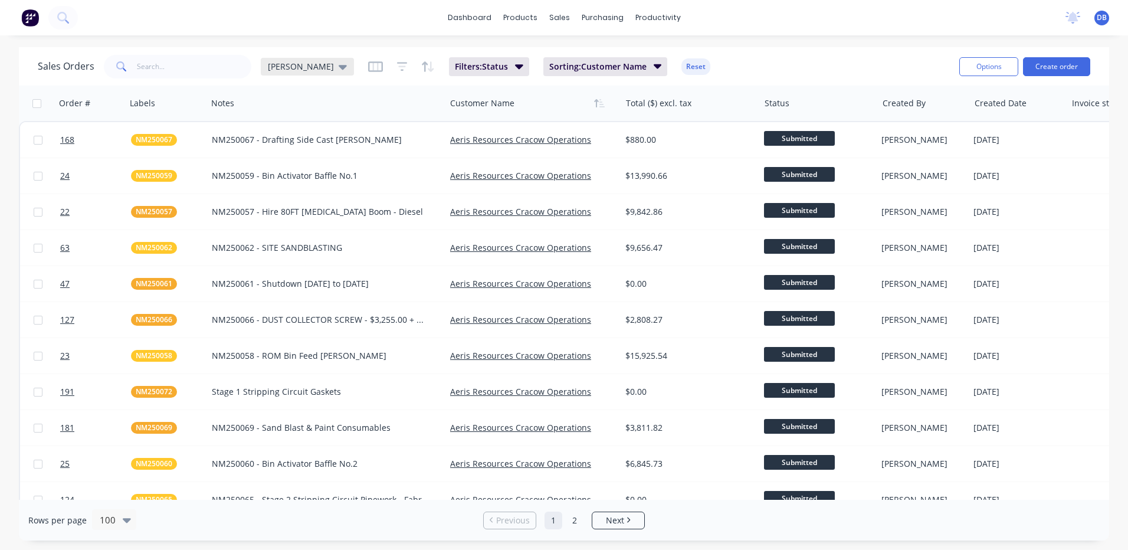
click at [339, 68] on icon at bounding box center [343, 67] width 8 height 5
click at [404, 189] on div "Darren (Default) edit" at bounding box center [343, 191] width 158 height 24
click at [413, 191] on button "edit" at bounding box center [411, 191] width 15 height 12
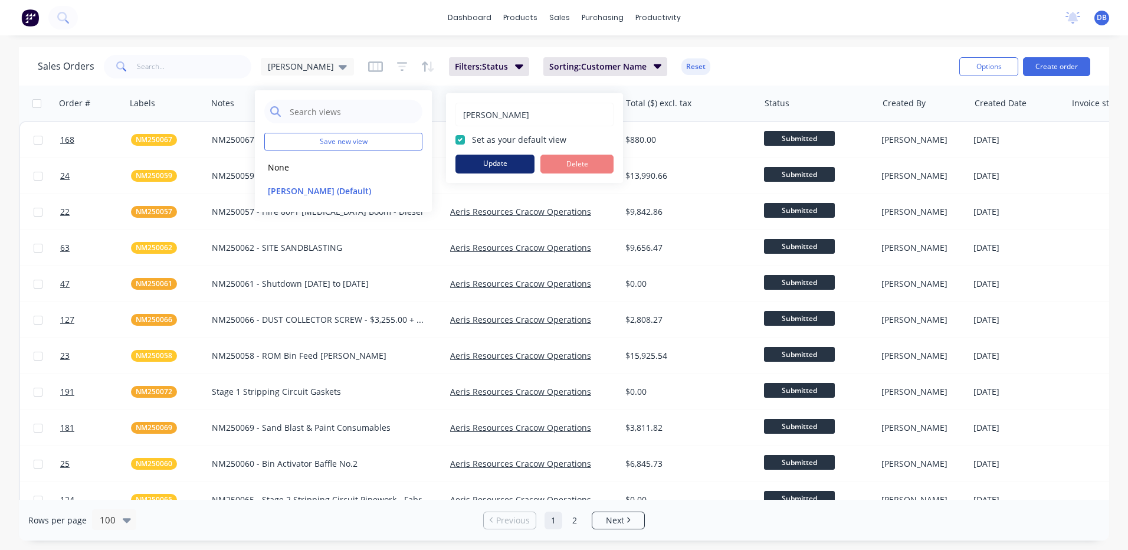
click at [475, 173] on button "Update" at bounding box center [495, 164] width 79 height 19
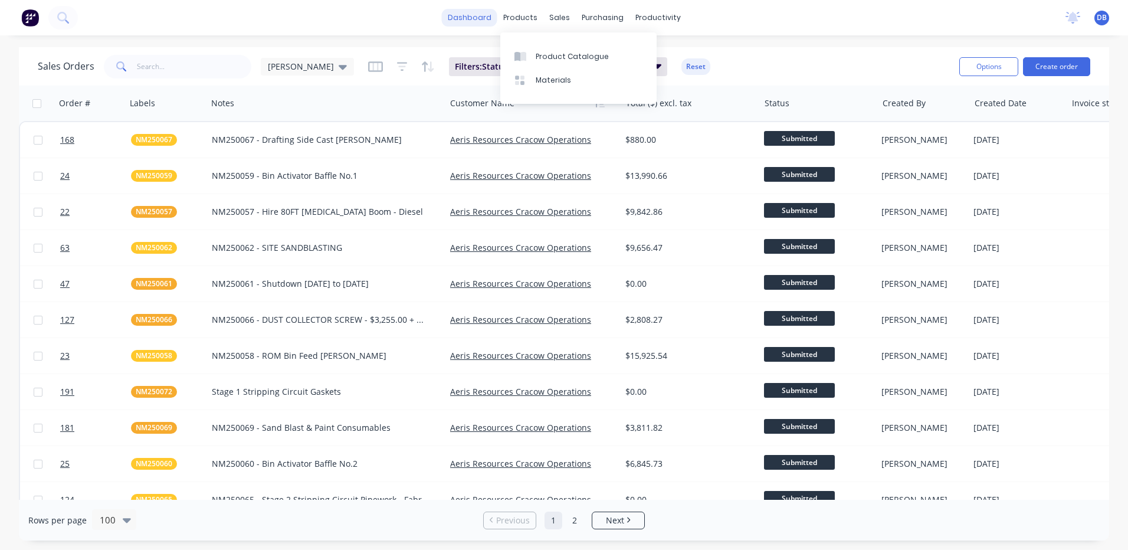
click at [468, 18] on link "dashboard" at bounding box center [469, 18] width 55 height 18
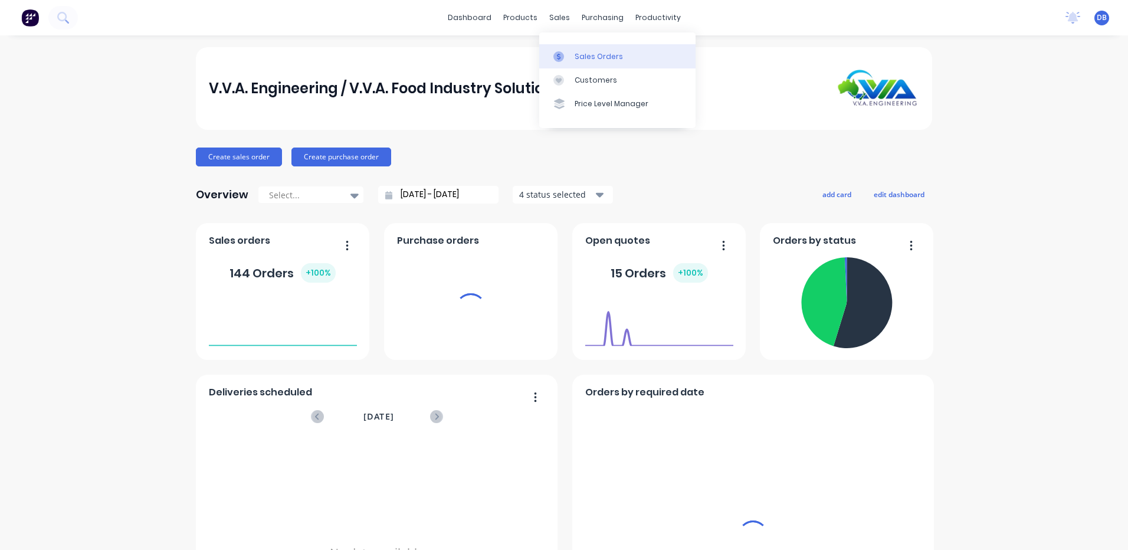
click at [576, 53] on div "Sales Orders" at bounding box center [599, 56] width 48 height 11
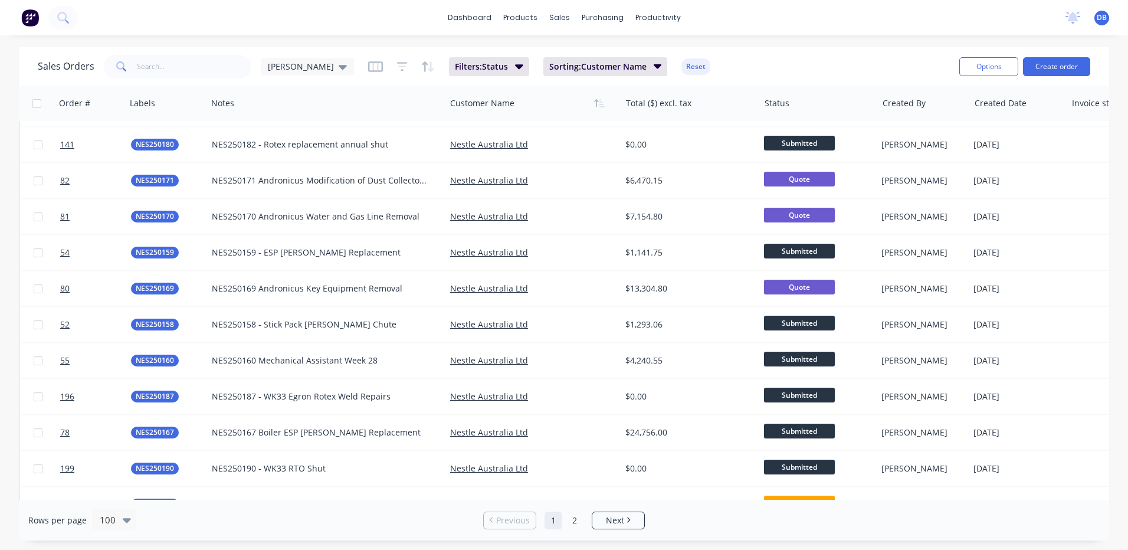
scroll to position [2519, 0]
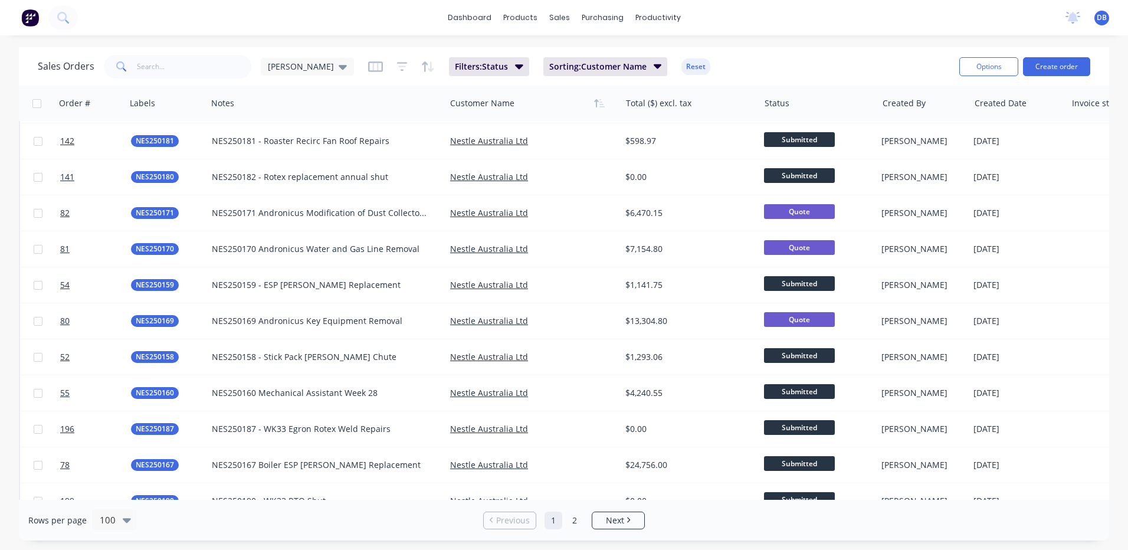
click at [1104, 20] on span "DB" at bounding box center [1102, 17] width 10 height 11
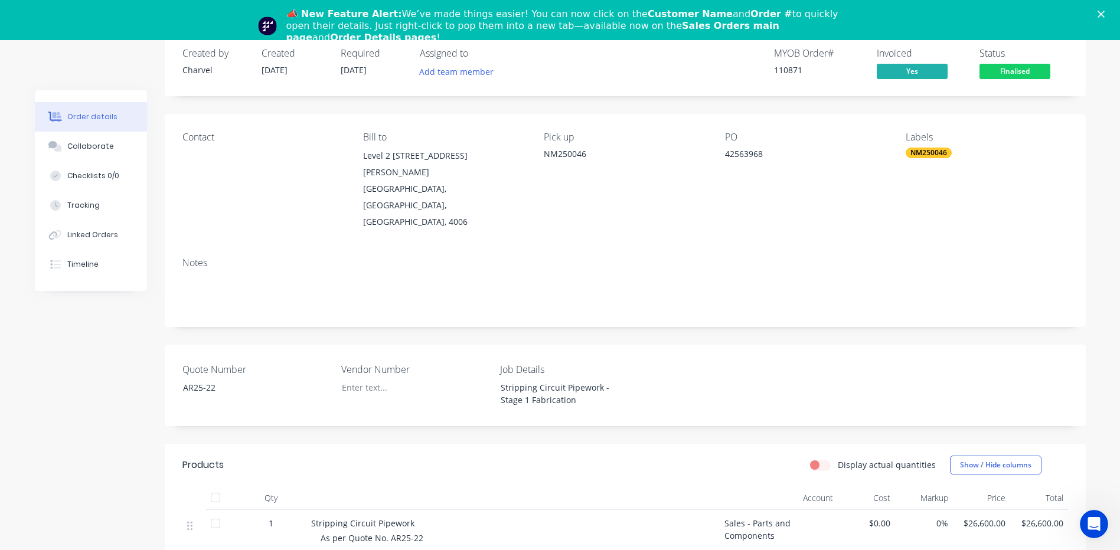
scroll to position [59, 0]
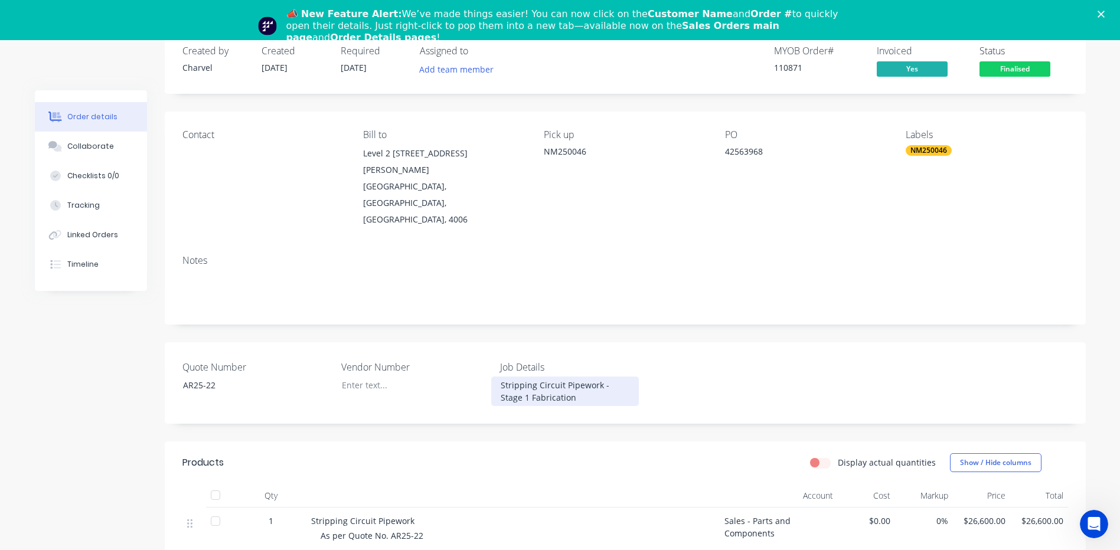
click at [556, 377] on div "Stripping Circuit Pipework - Stage 1 Fabrication" at bounding box center [565, 392] width 148 height 30
drag, startPoint x: 556, startPoint y: 364, endPoint x: 498, endPoint y: 347, distance: 60.3
click at [498, 377] on div "Stripping Circuit Pipework - Stage 1 Fabrication" at bounding box center [565, 392] width 148 height 30
copy div "Stripping Circuit Pipework - Stage 1 Fabrication"
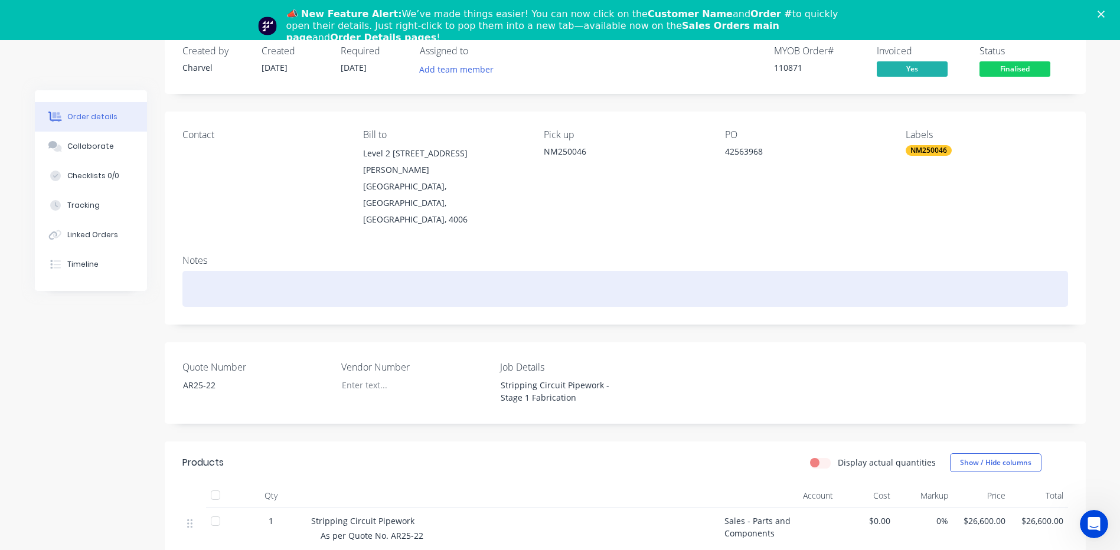
click at [236, 271] on div at bounding box center [624, 289] width 885 height 36
paste div
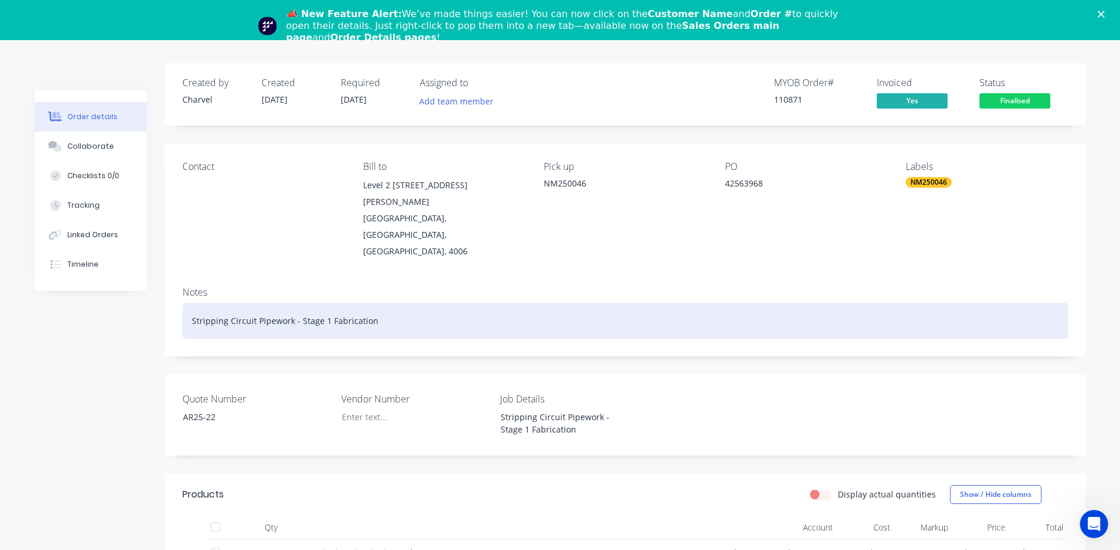
scroll to position [0, 0]
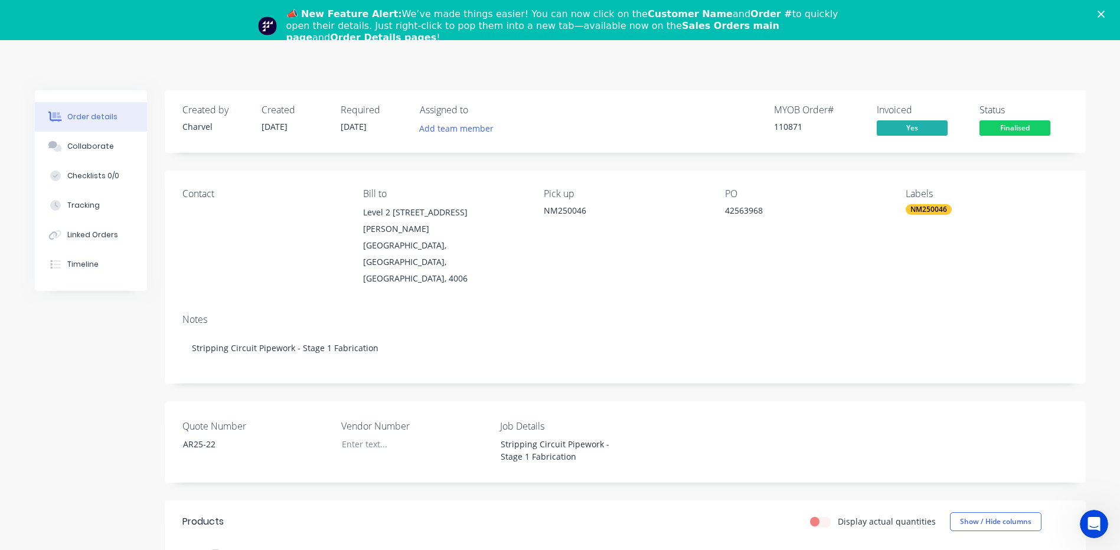
click at [555, 270] on div "Contact Bill to Level 2 520 Wickham Street Fortitude Valley, Queensland, Austra…" at bounding box center [625, 238] width 921 height 134
